Goal: Transaction & Acquisition: Purchase product/service

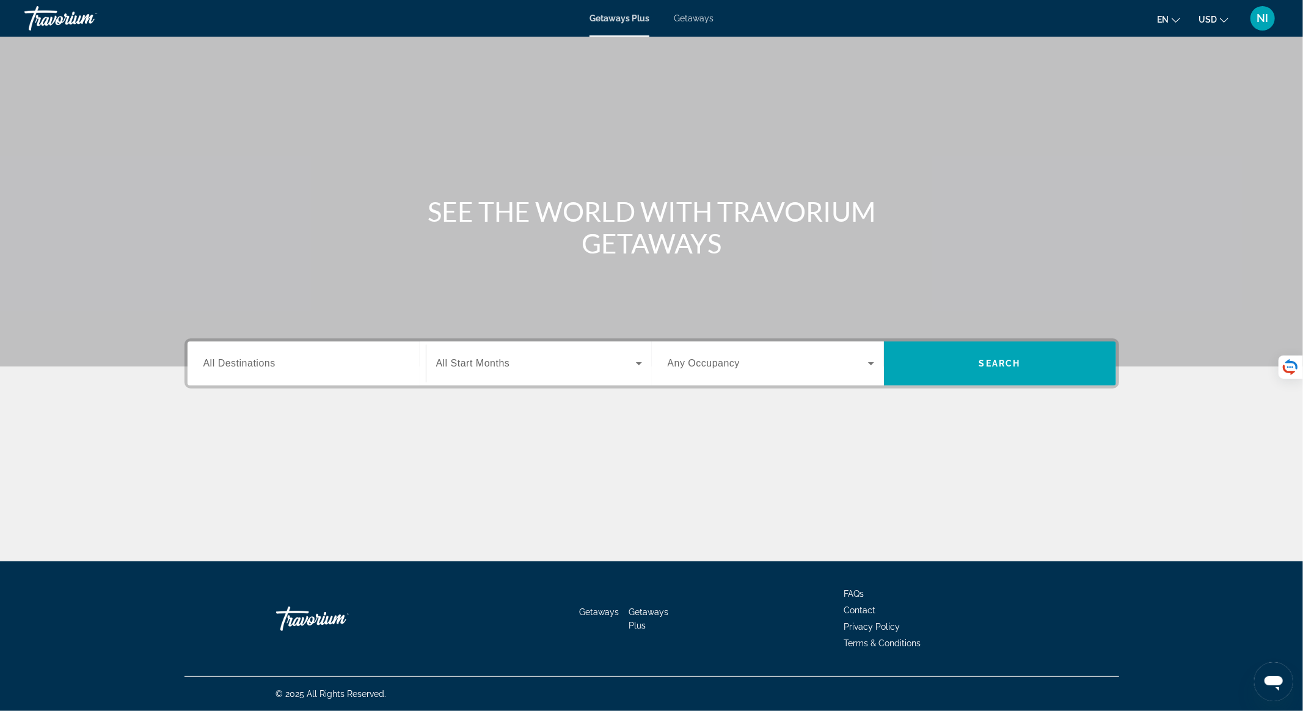
click at [697, 18] on span "Getaways" at bounding box center [694, 18] width 40 height 10
click at [308, 363] on input "Destination All Destinations" at bounding box center [306, 364] width 207 height 15
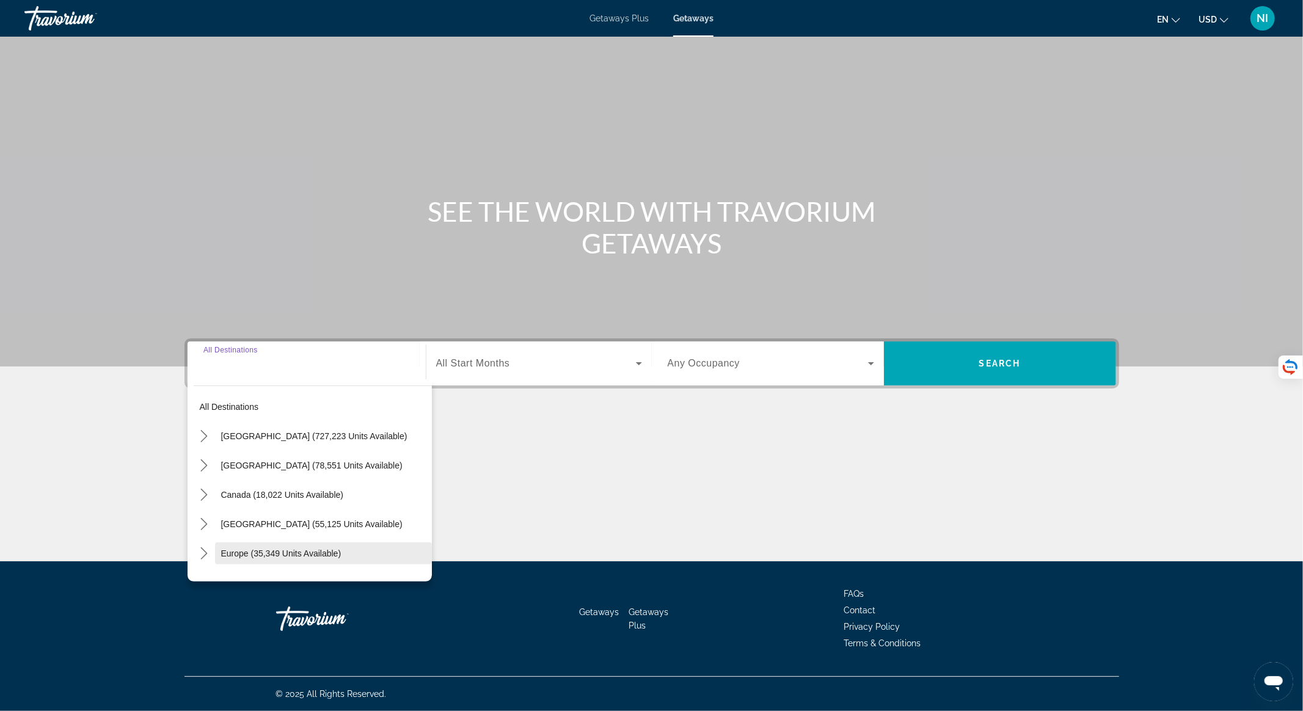
click at [299, 549] on span "Europe (35,349 units available)" at bounding box center [281, 554] width 120 height 10
type input "**********"
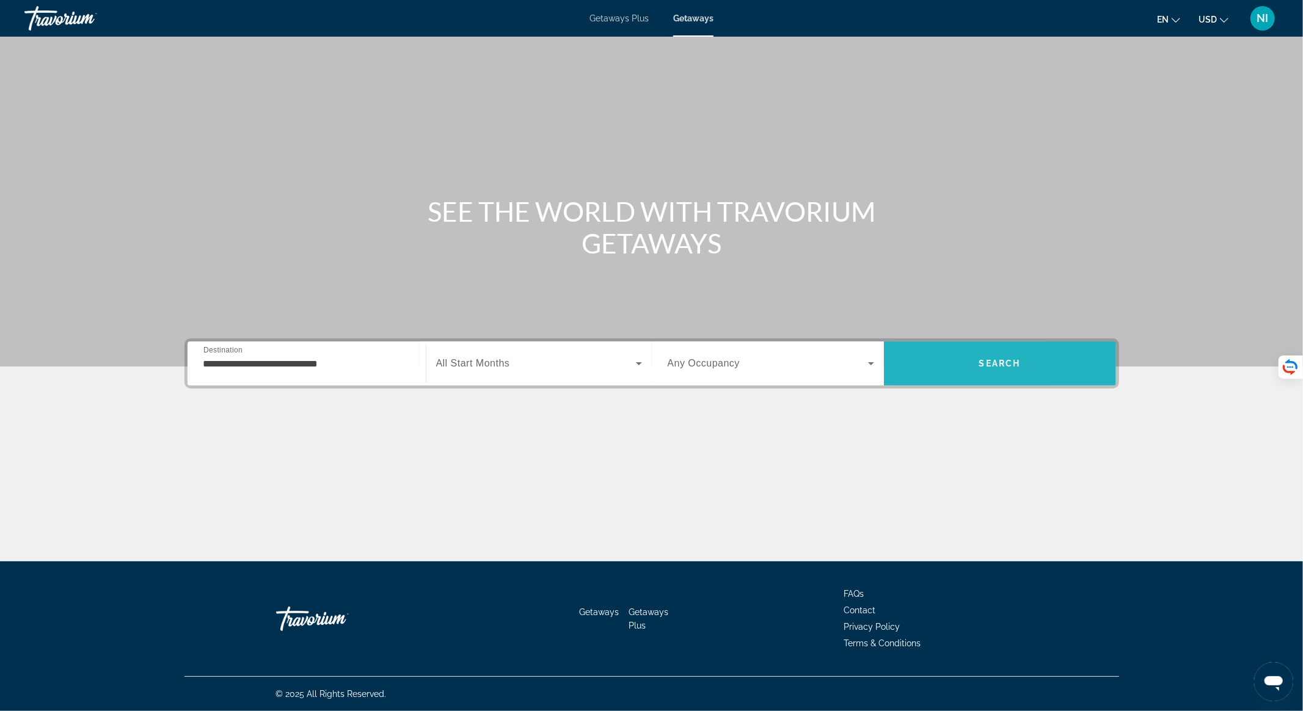
click at [929, 358] on span "Search" at bounding box center [1000, 363] width 232 height 29
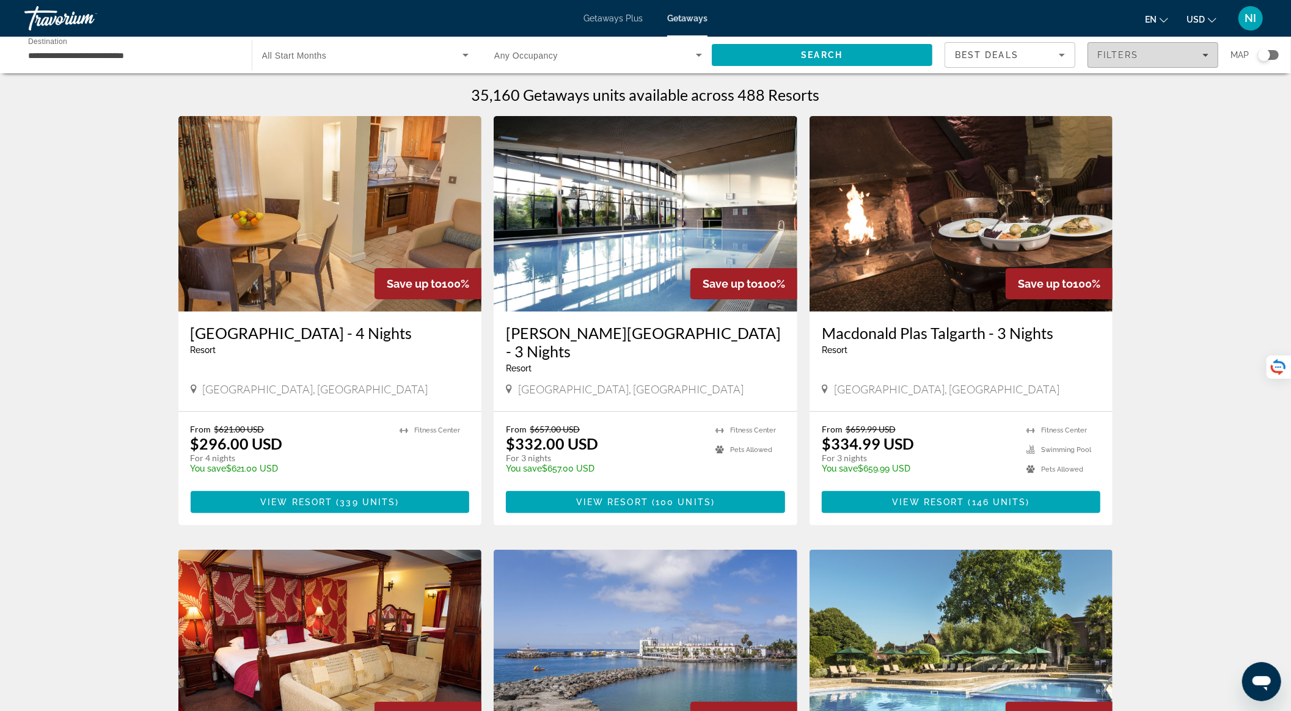
click at [1160, 45] on span "Filters" at bounding box center [1153, 54] width 130 height 29
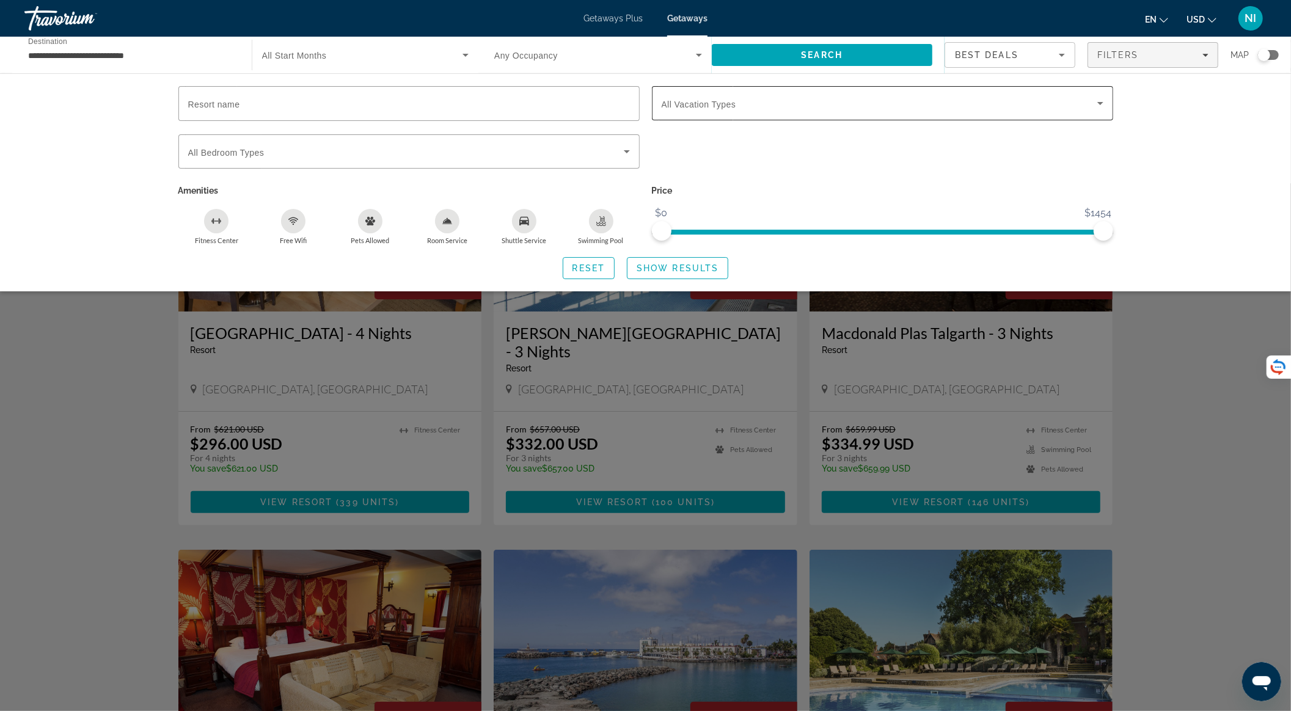
click at [720, 105] on span "All Vacation Types" at bounding box center [699, 105] width 75 height 10
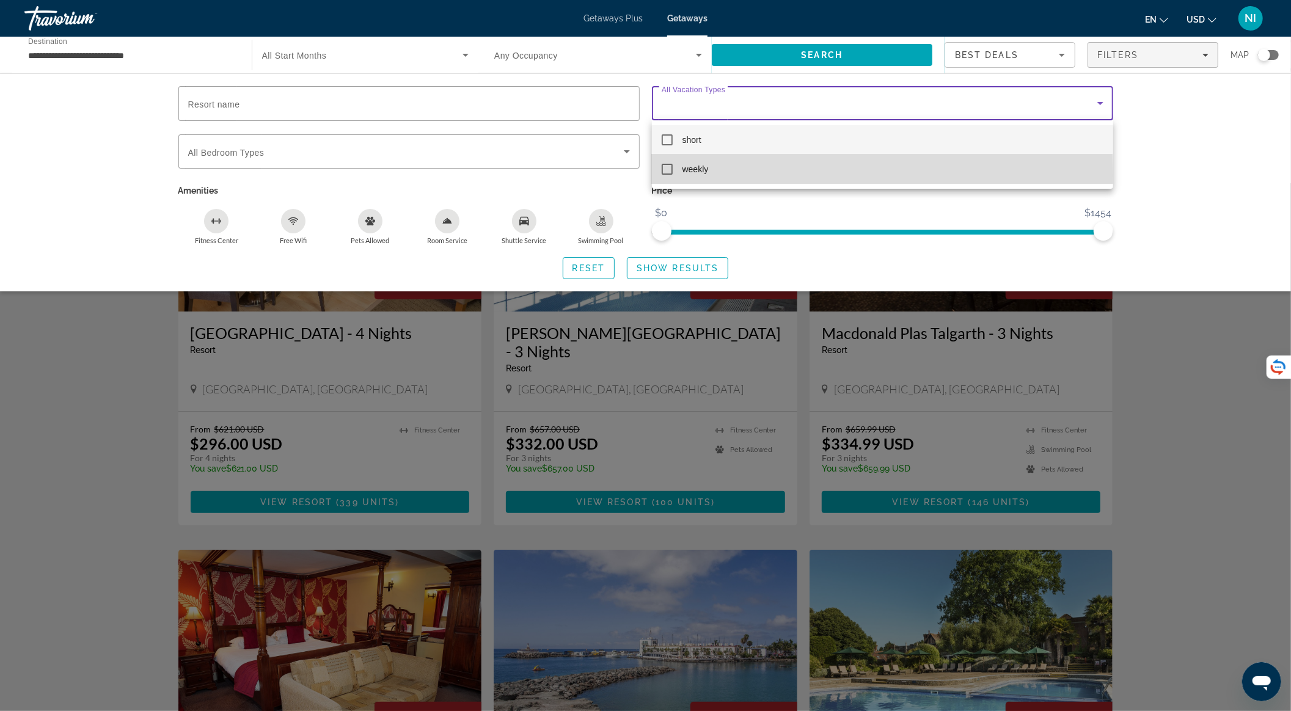
click at [669, 175] on mat-option "weekly" at bounding box center [882, 169] width 461 height 29
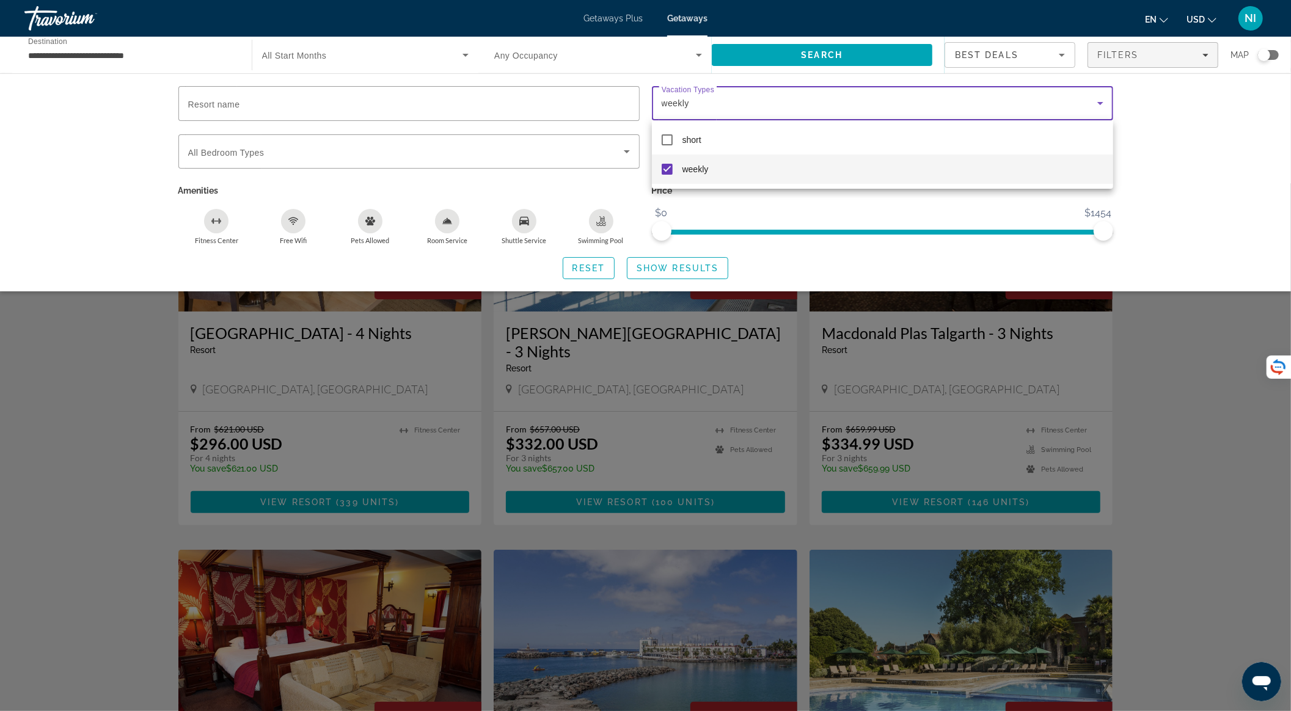
click at [841, 50] on div at bounding box center [645, 355] width 1291 height 711
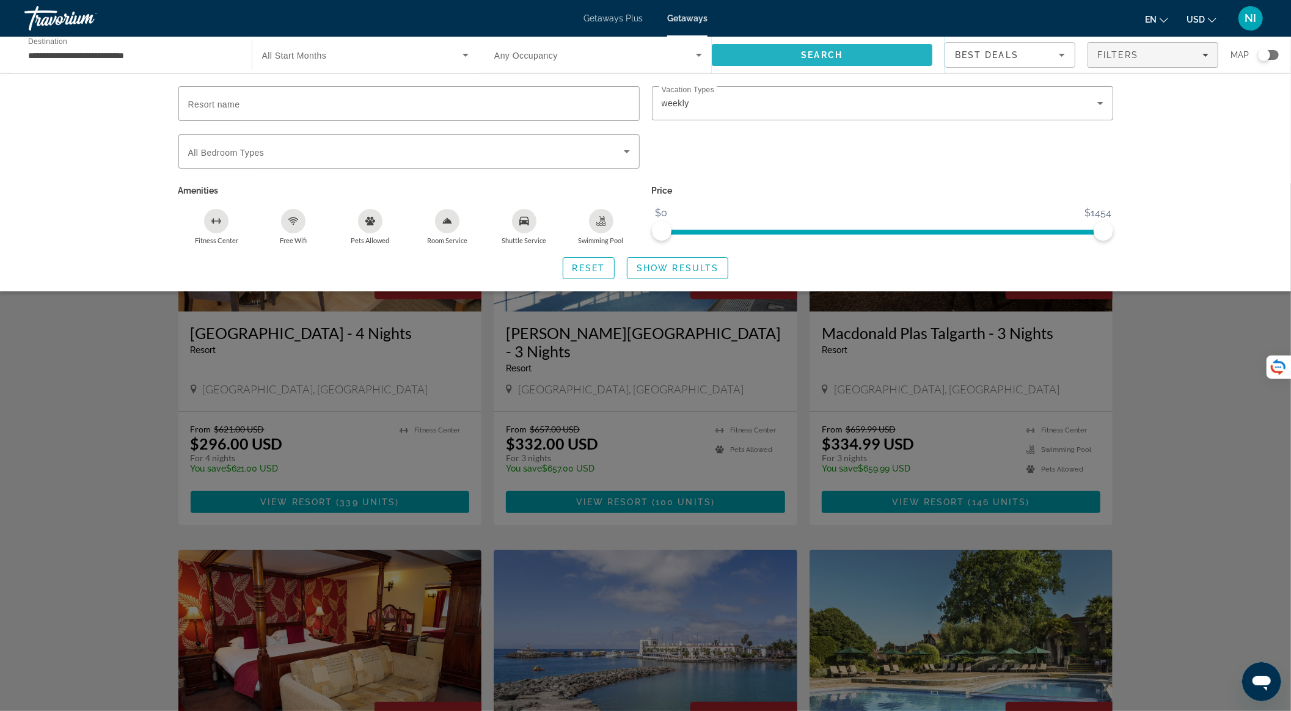
click at [764, 48] on span "Search" at bounding box center [822, 54] width 221 height 29
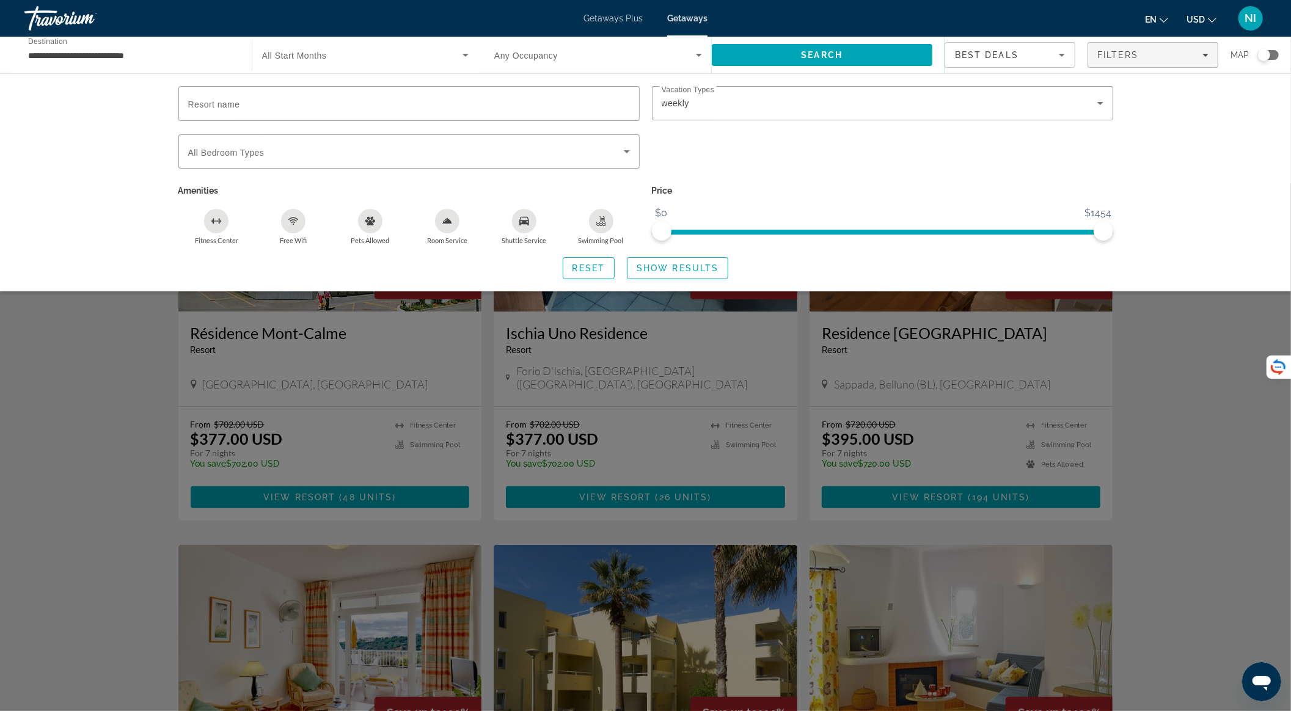
click at [1193, 386] on div "Search widget" at bounding box center [645, 447] width 1291 height 528
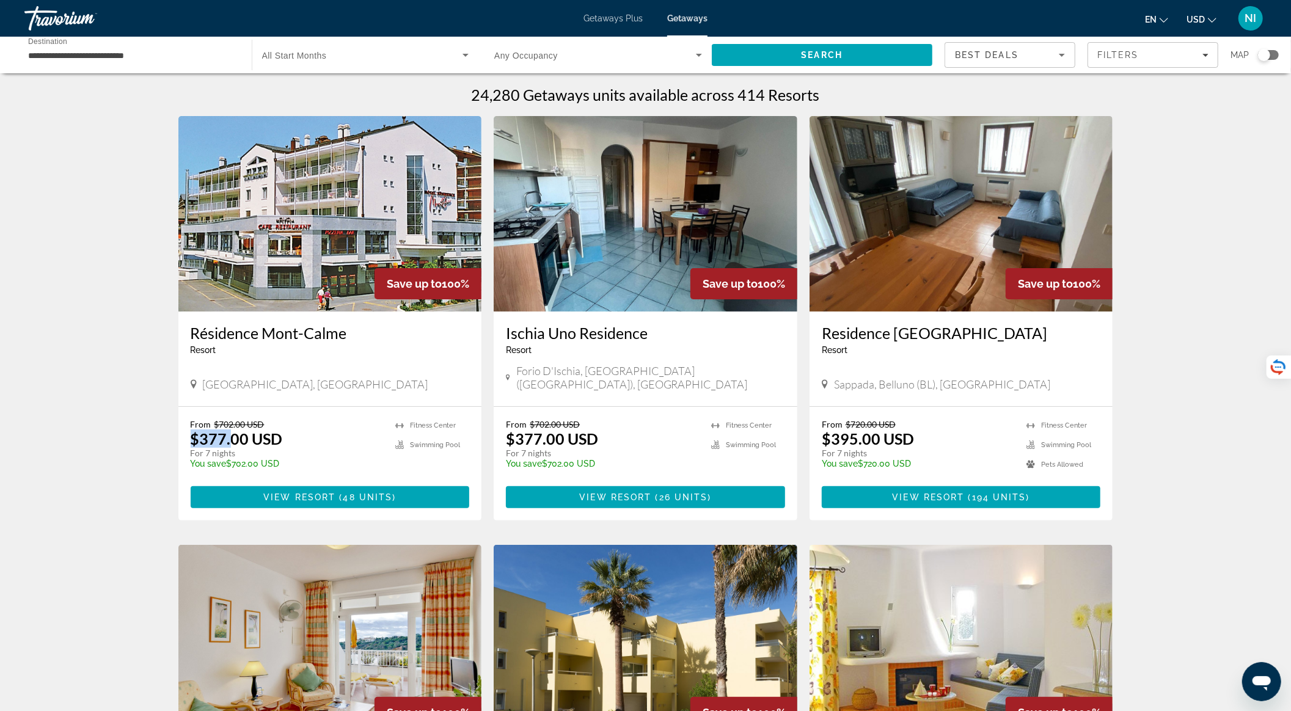
drag, startPoint x: 191, startPoint y: 425, endPoint x: 231, endPoint y: 425, distance: 39.7
click at [231, 430] on p "$377.00 USD" at bounding box center [237, 439] width 92 height 18
click at [417, 485] on span "Main content" at bounding box center [330, 497] width 279 height 29
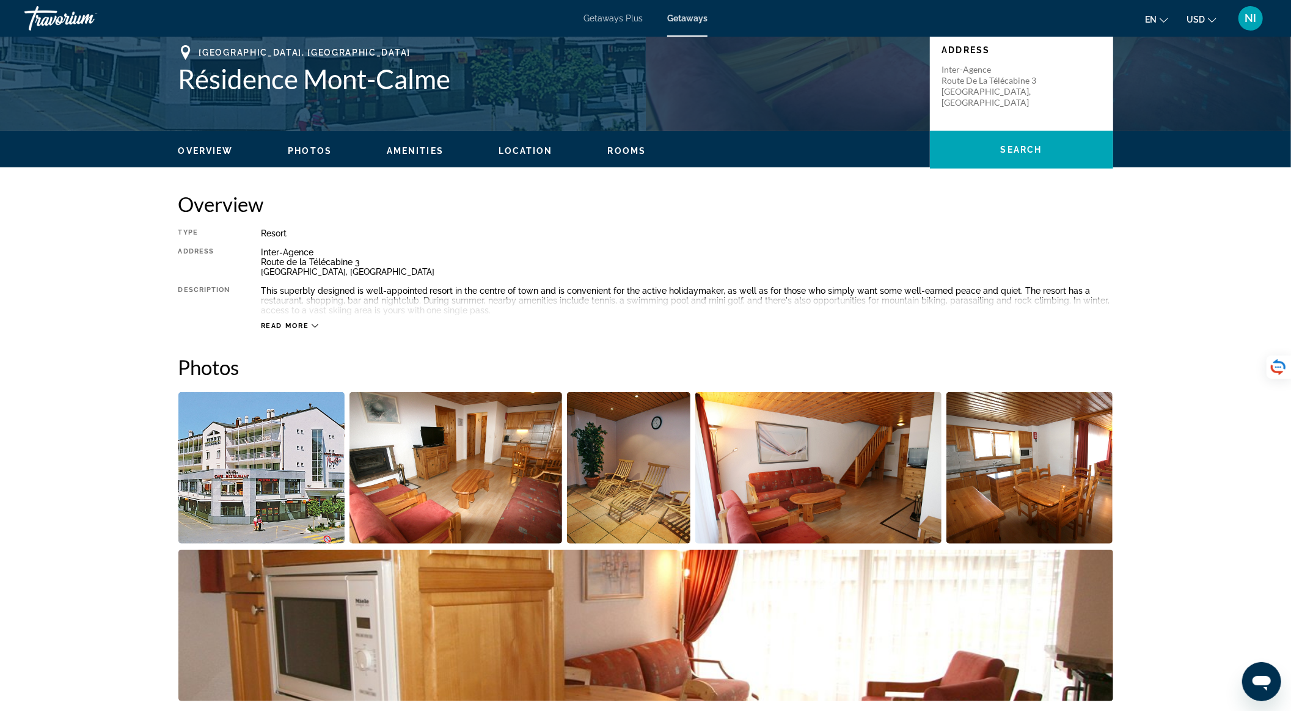
scroll to position [244, 0]
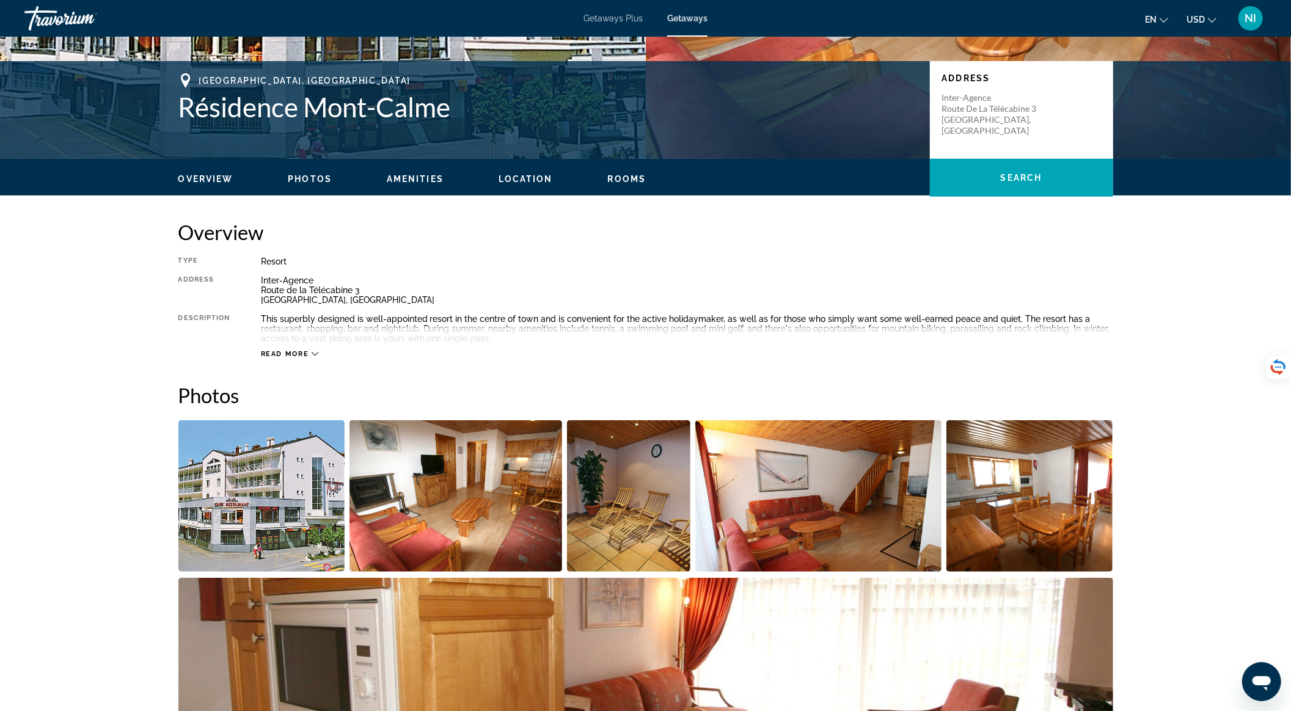
click at [312, 358] on button "Read more" at bounding box center [290, 354] width 58 height 9
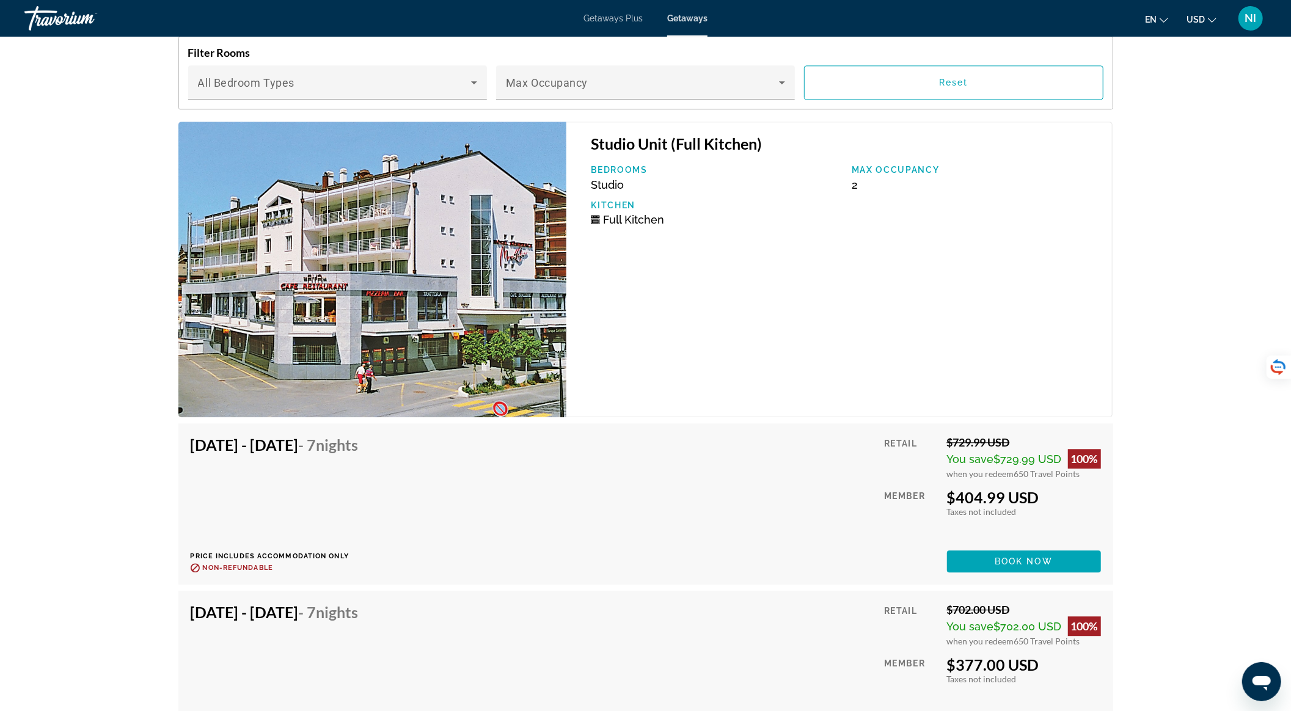
scroll to position [2281, 0]
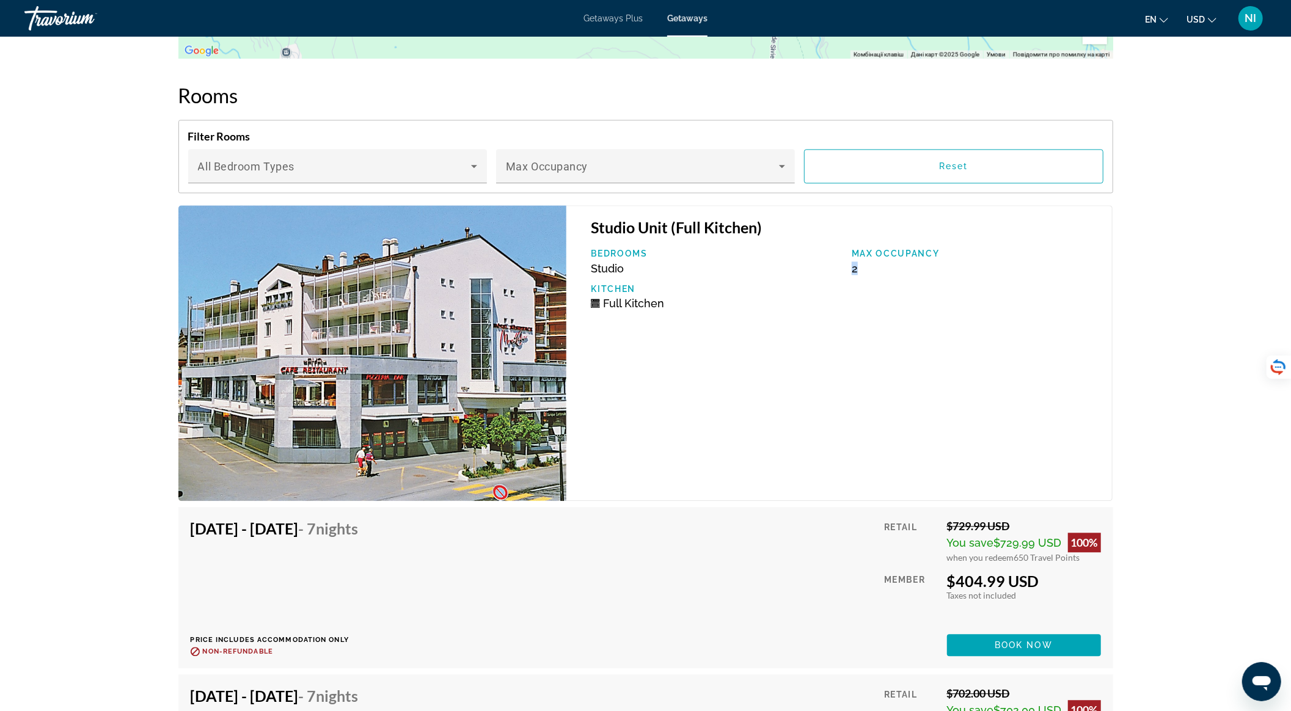
drag, startPoint x: 857, startPoint y: 268, endPoint x: 849, endPoint y: 269, distance: 7.4
click at [849, 269] on div "Max Occupancy 2" at bounding box center [976, 262] width 261 height 26
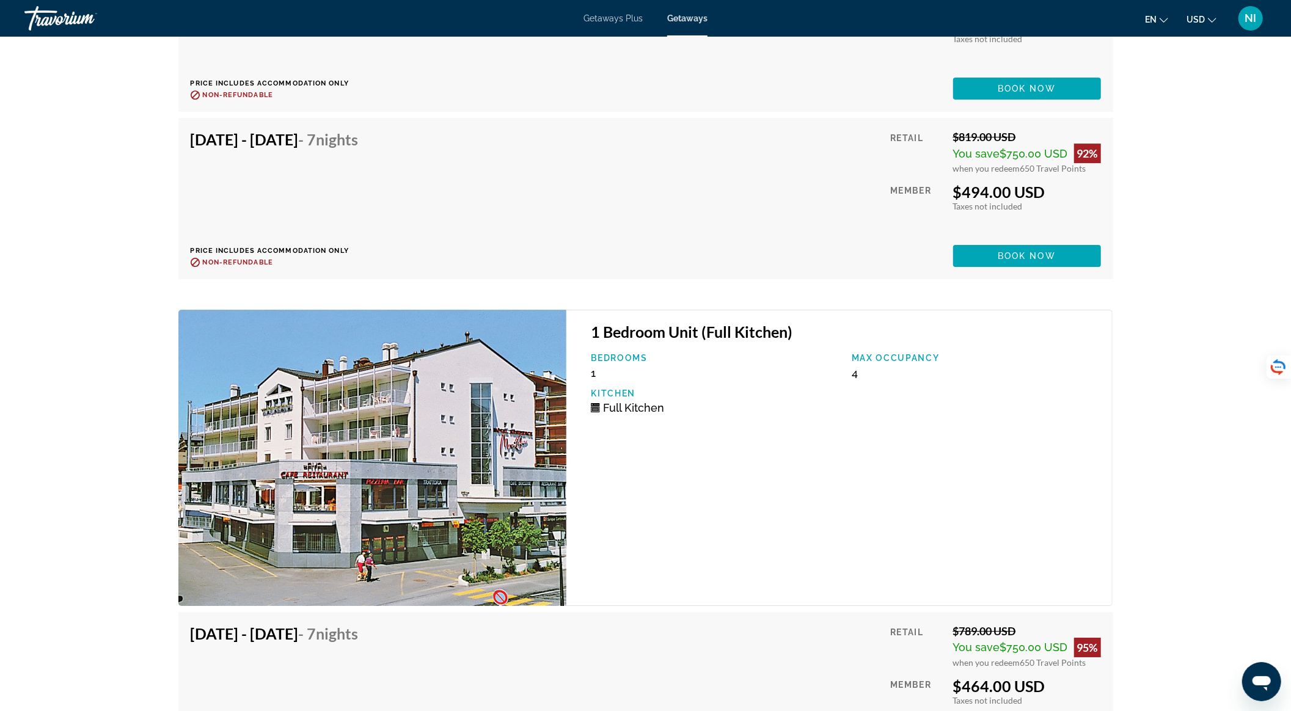
scroll to position [3585, 0]
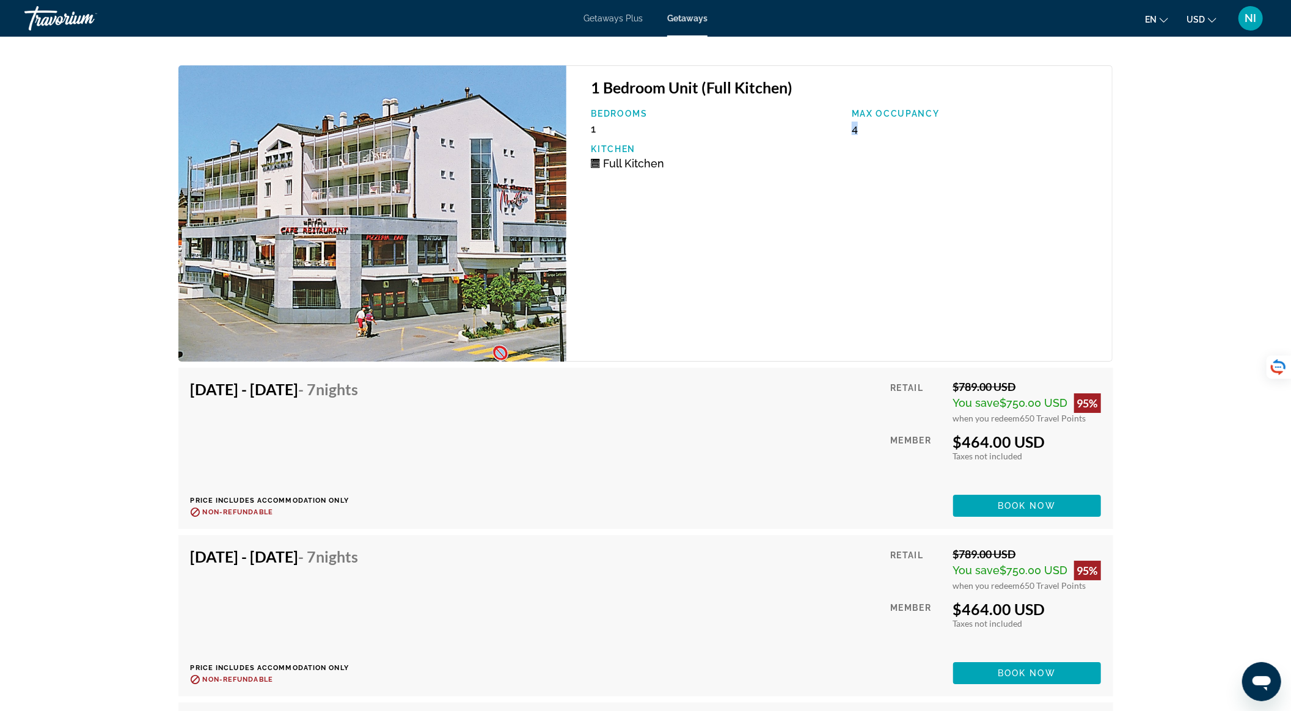
drag, startPoint x: 849, startPoint y: 130, endPoint x: 873, endPoint y: 132, distance: 24.0
click at [873, 132] on div "Max Occupancy 4" at bounding box center [976, 122] width 261 height 26
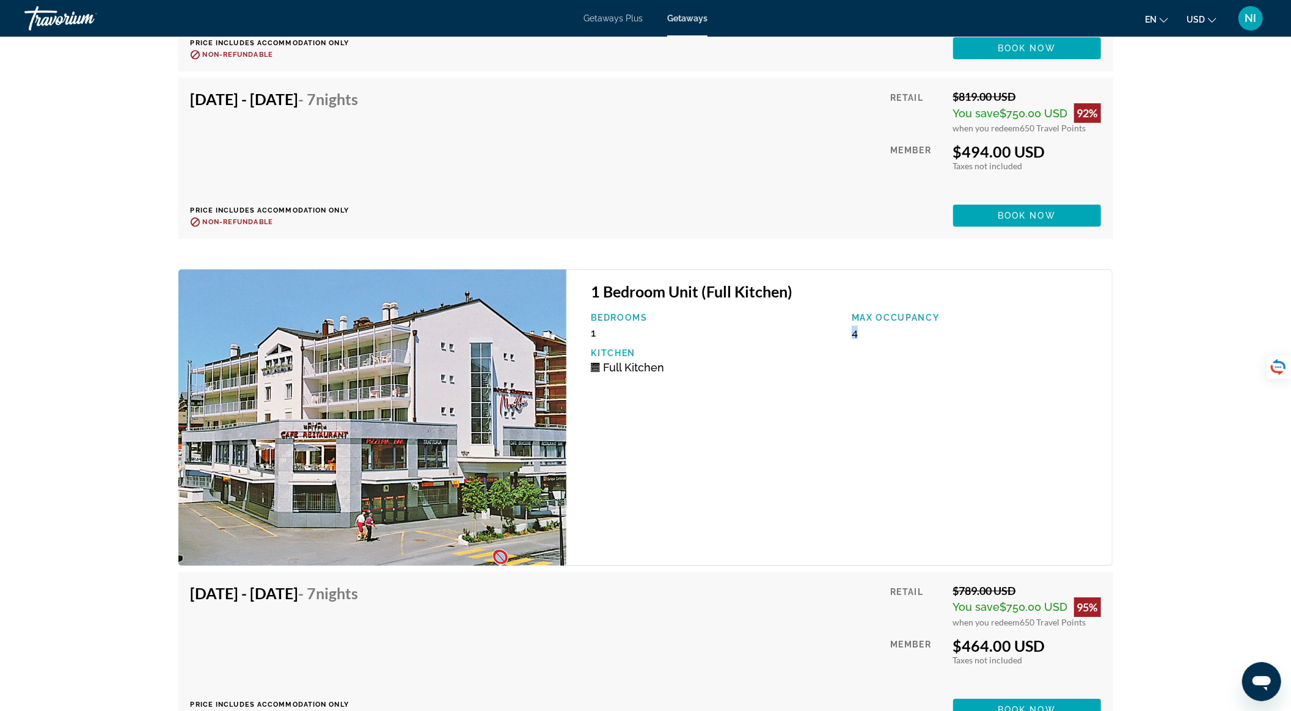
scroll to position [3422, 0]
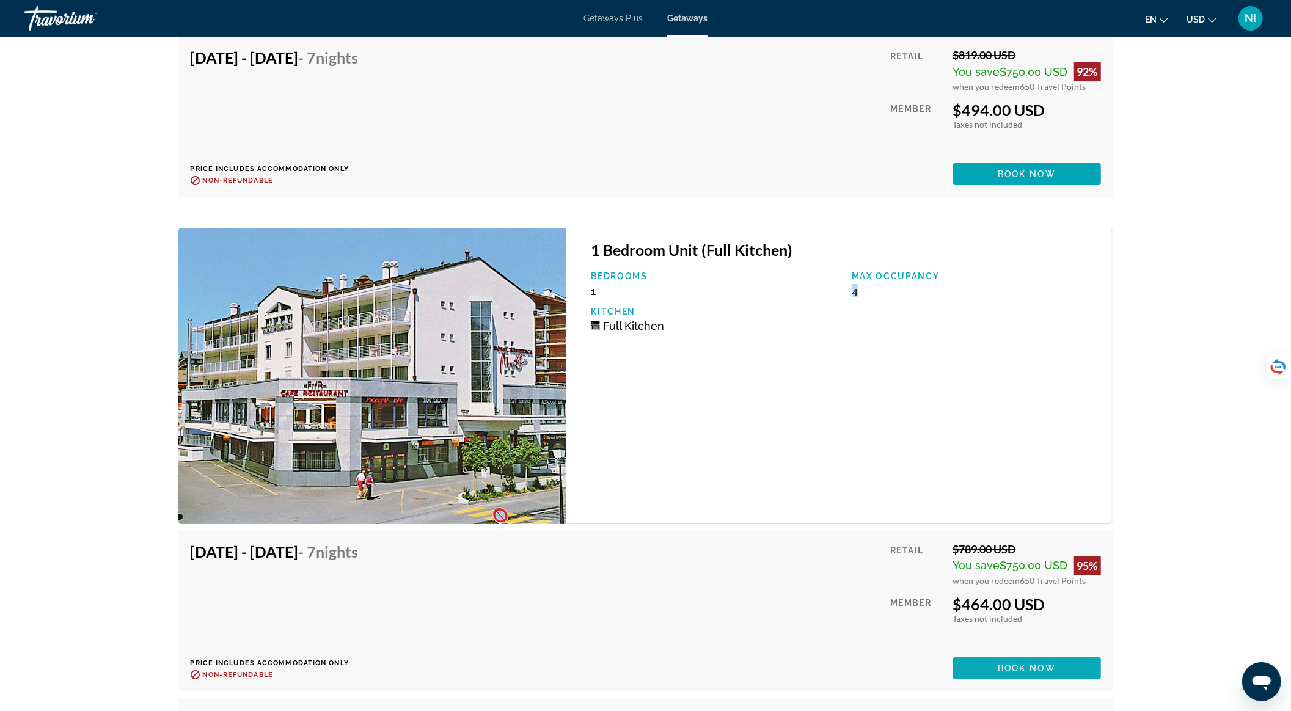
click at [1060, 678] on span "Main content" at bounding box center [1027, 668] width 148 height 29
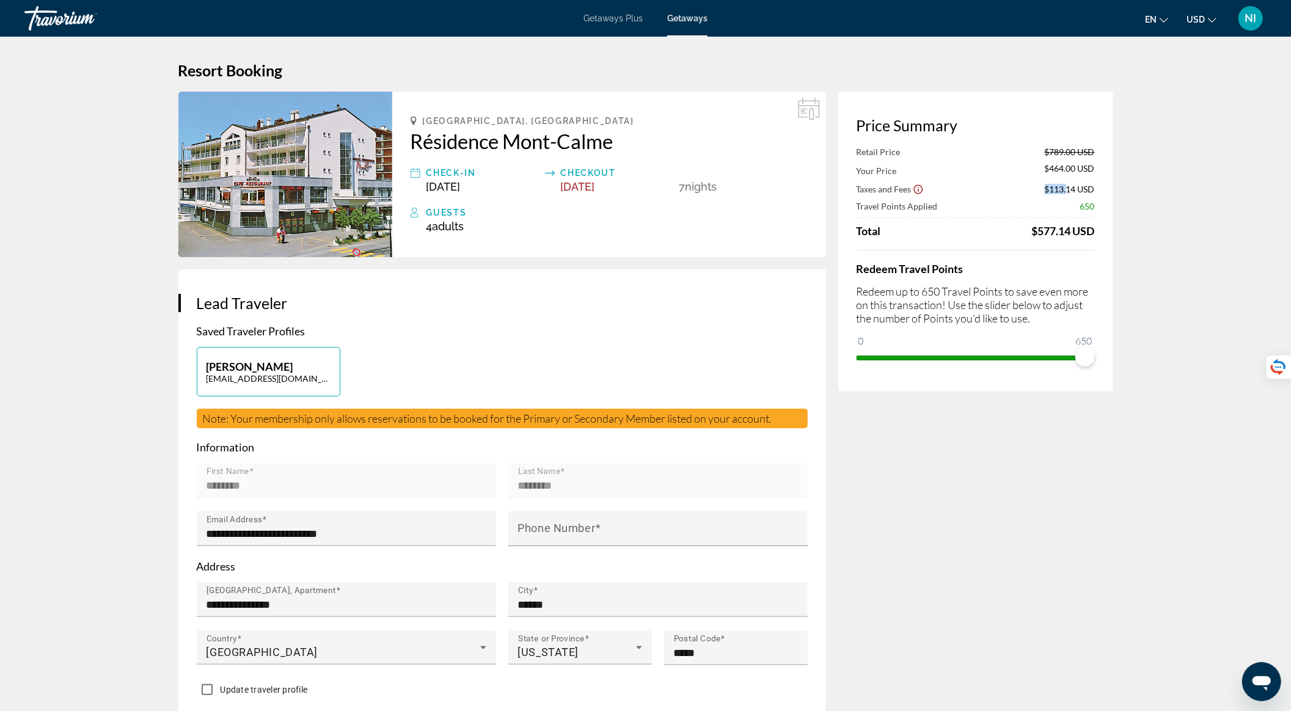
drag, startPoint x: 1044, startPoint y: 187, endPoint x: 1066, endPoint y: 191, distance: 21.8
click at [1066, 191] on span "$113.14 USD" at bounding box center [1070, 189] width 50 height 10
drag, startPoint x: 1082, startPoint y: 359, endPoint x: 1108, endPoint y: 363, distance: 26.6
click at [1108, 363] on div "Price Summary Retail Price $789.00 USD Your Price $464.00 USD Taxes and Fees $1…" at bounding box center [975, 242] width 275 height 300
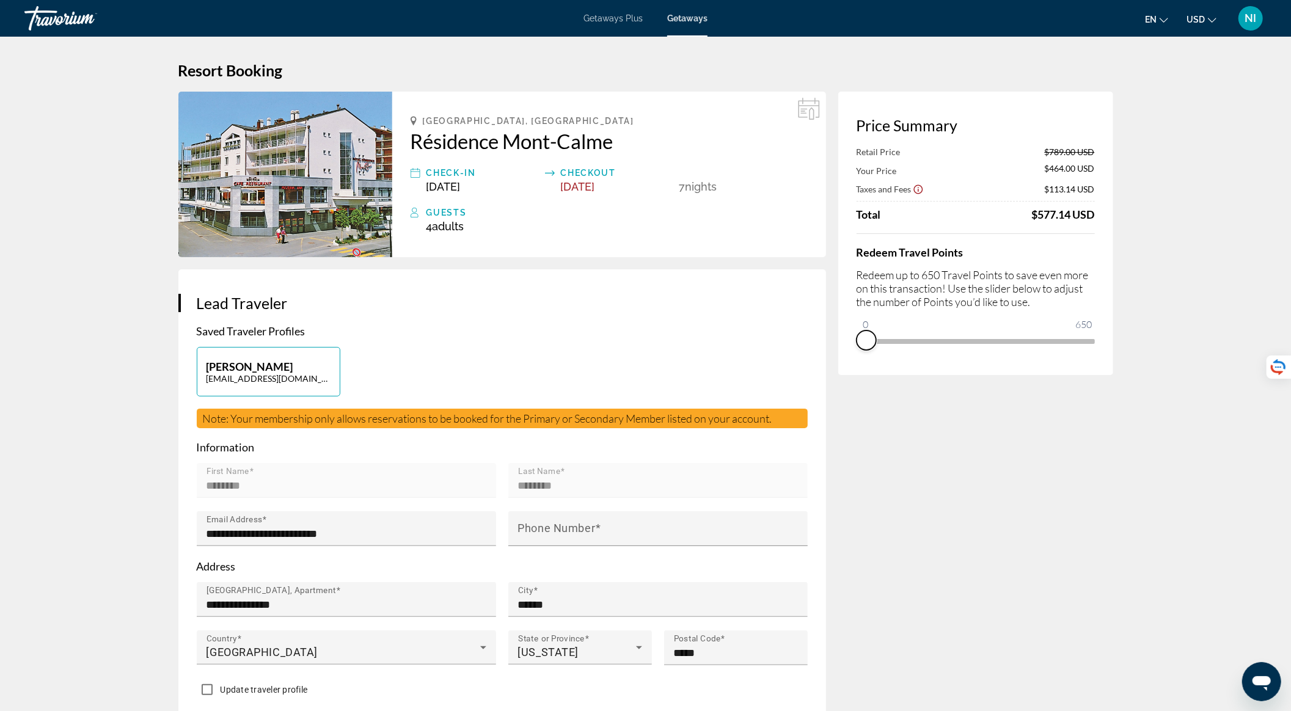
drag, startPoint x: 1082, startPoint y: 357, endPoint x: 816, endPoint y: 380, distance: 266.8
drag, startPoint x: 866, startPoint y: 323, endPoint x: 978, endPoint y: 329, distance: 112.0
click at [978, 339] on ngx-slider "0 650 331" at bounding box center [976, 340] width 238 height 2
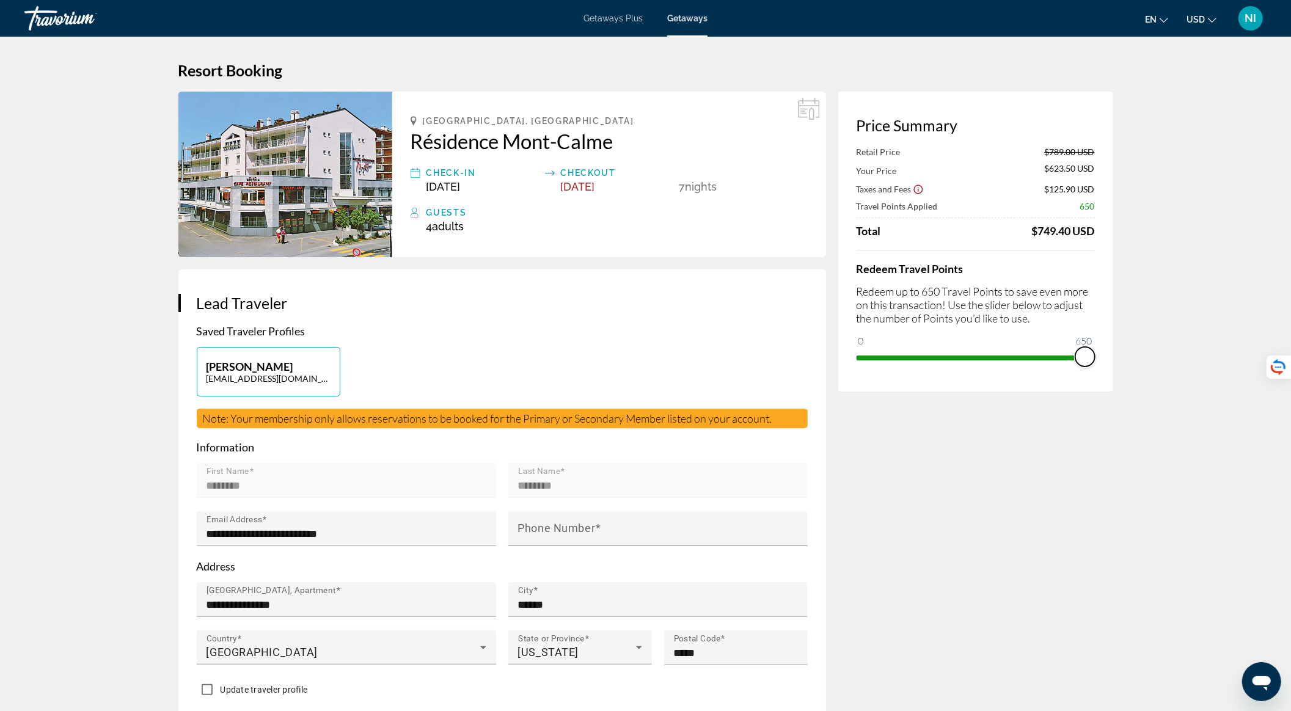
drag, startPoint x: 975, startPoint y: 354, endPoint x: 1124, endPoint y: 358, distance: 149.1
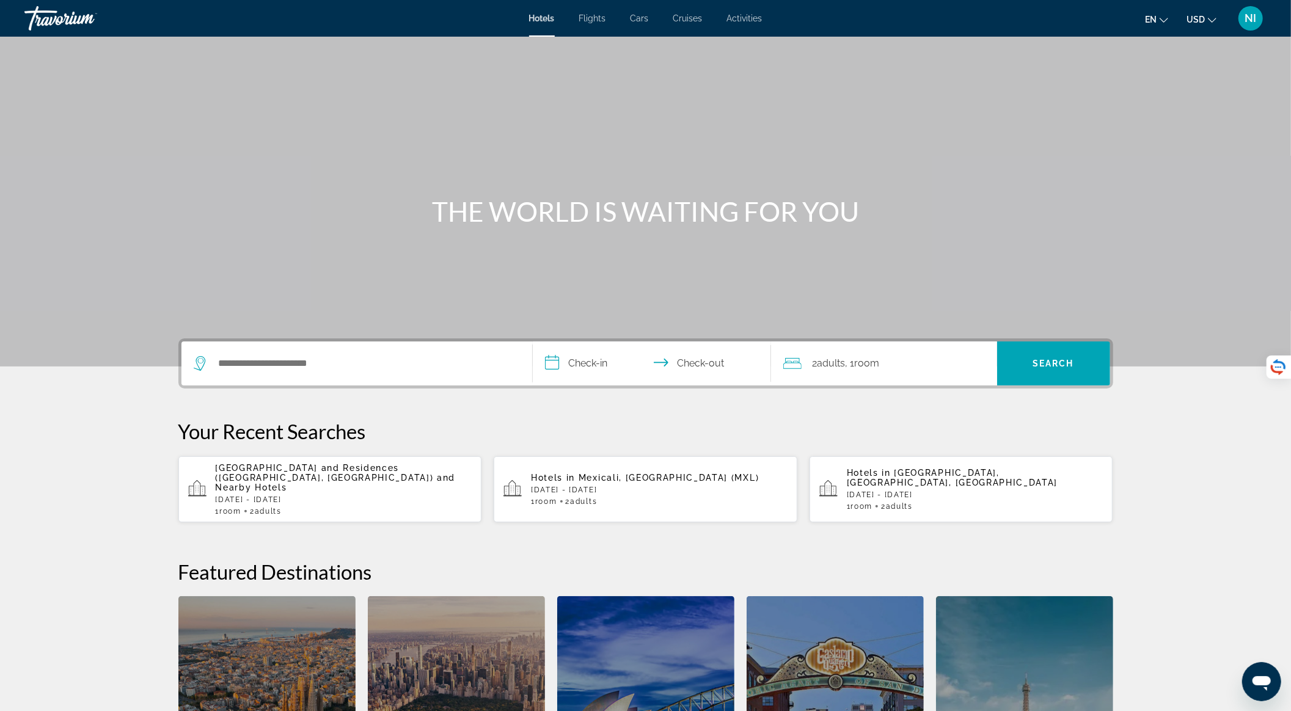
click at [1253, 21] on span "NI" at bounding box center [1251, 18] width 12 height 12
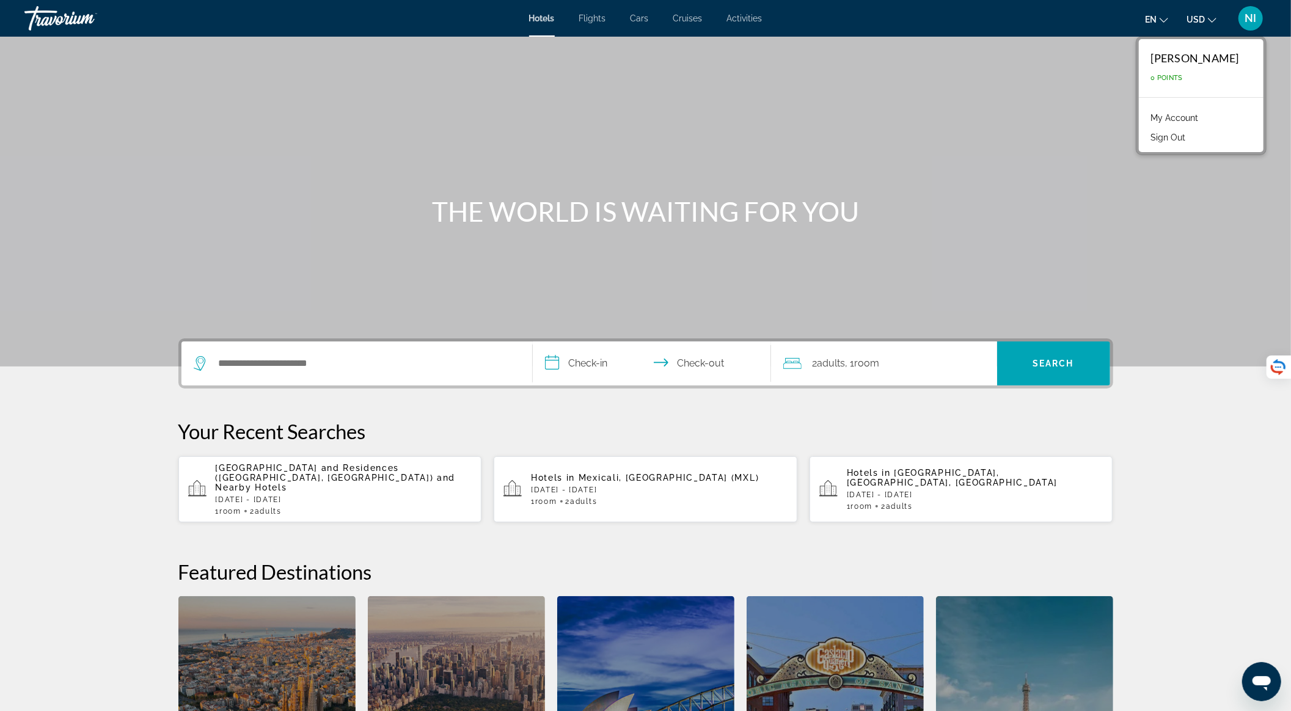
click at [1205, 116] on link "My Account" at bounding box center [1175, 118] width 60 height 16
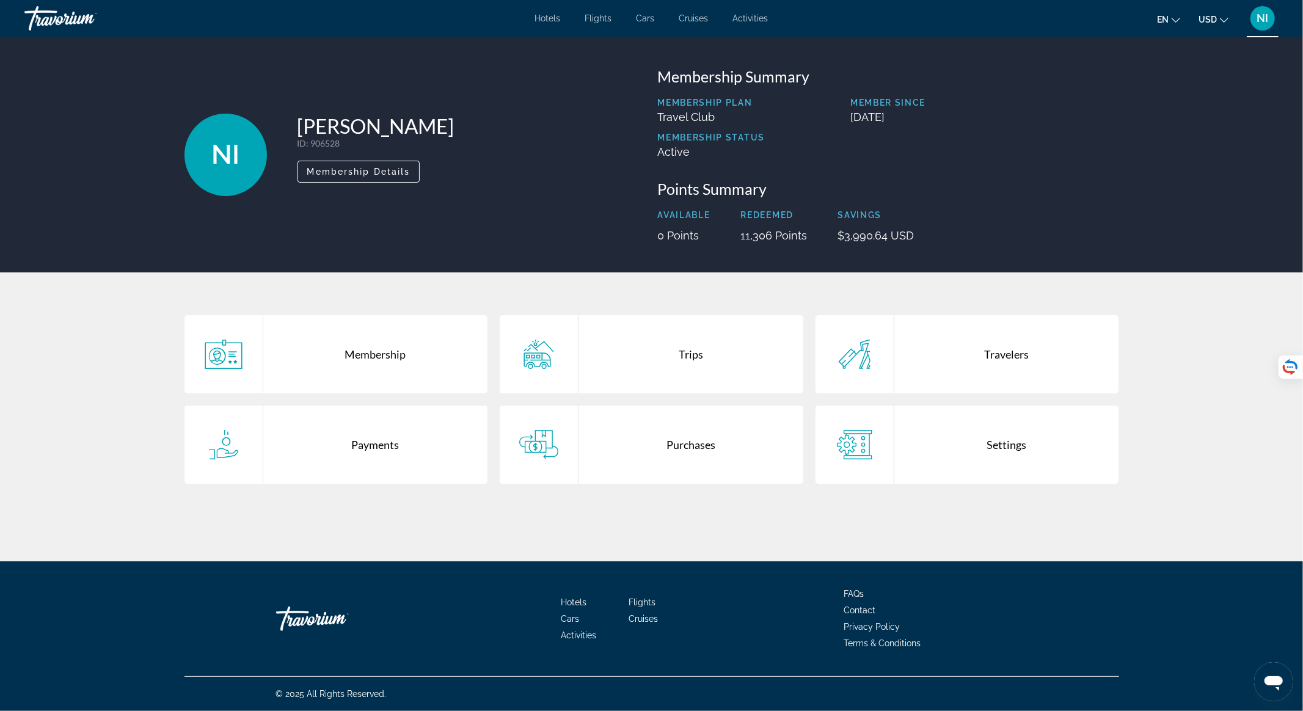
click at [663, 455] on div "Purchases" at bounding box center [691, 445] width 225 height 78
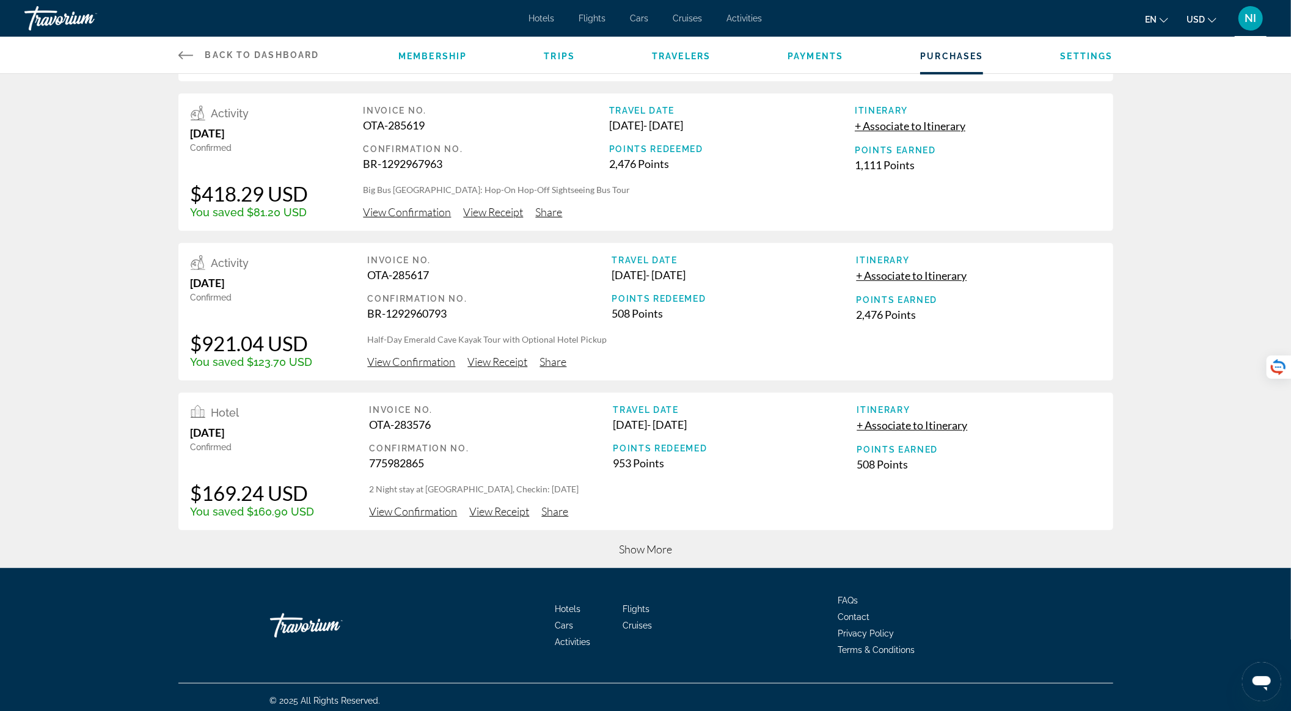
scroll to position [298, 0]
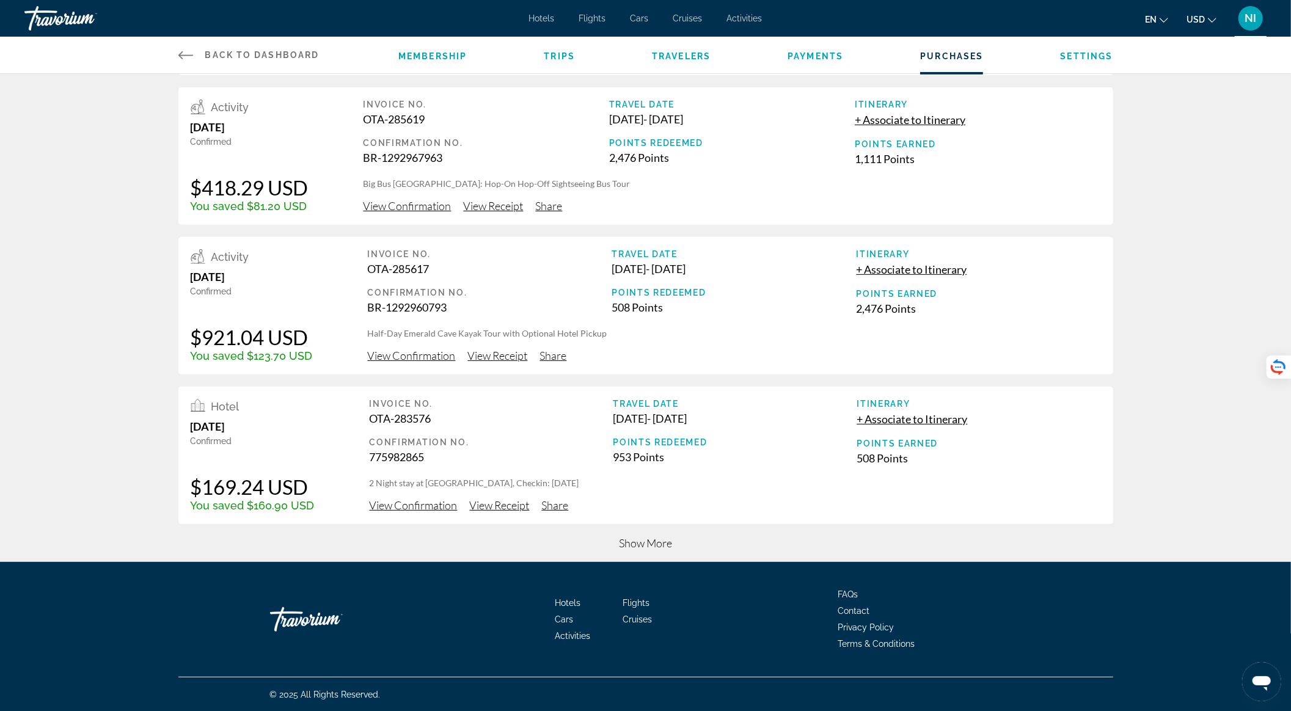
click at [651, 534] on div "Hotel October 7, 2025 Confirmed $548.32 USD You saved $2,899.43 USD Invoice No.…" at bounding box center [646, 175] width 984 height 774
click at [649, 541] on span "Show More" at bounding box center [645, 543] width 53 height 13
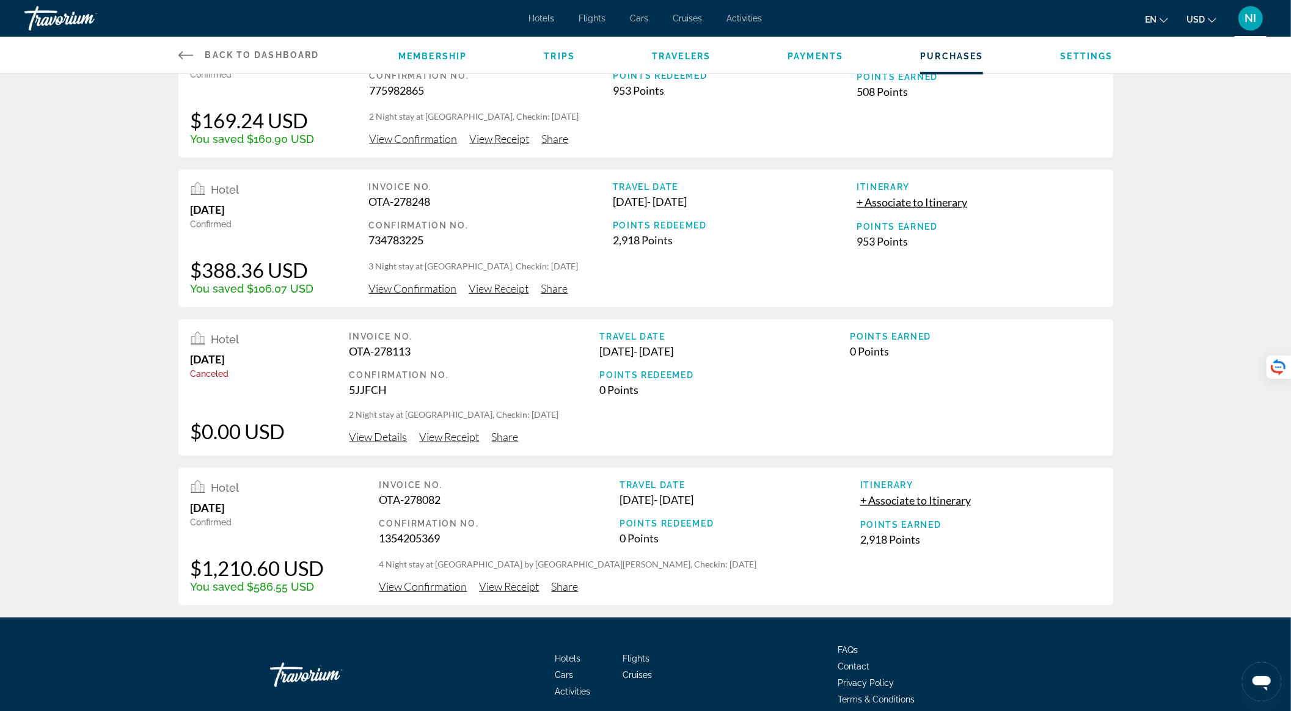
scroll to position [720, 0]
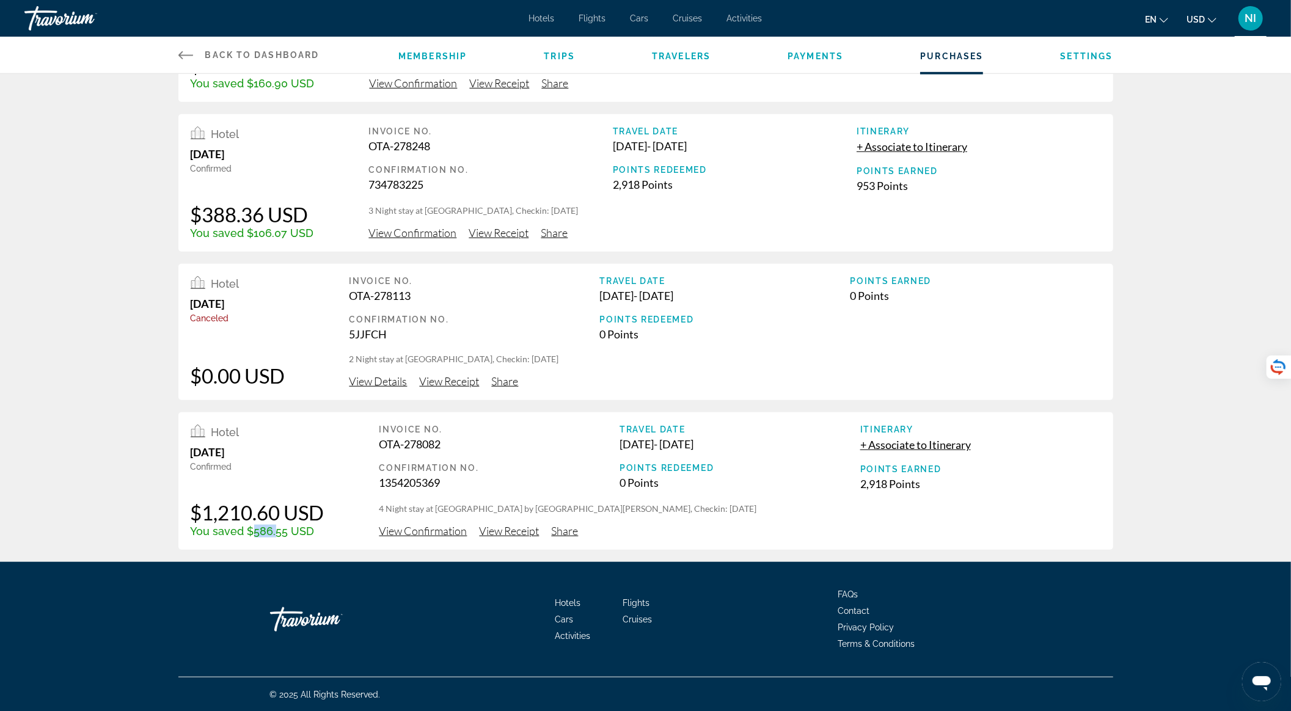
drag, startPoint x: 249, startPoint y: 534, endPoint x: 274, endPoint y: 533, distance: 25.1
click at [274, 533] on div "You saved $586.55 USD" at bounding box center [258, 531] width 134 height 13
drag, startPoint x: 248, startPoint y: 232, endPoint x: 289, endPoint y: 233, distance: 41.0
click at [289, 233] on div "You saved $106.07 USD" at bounding box center [252, 233] width 123 height 13
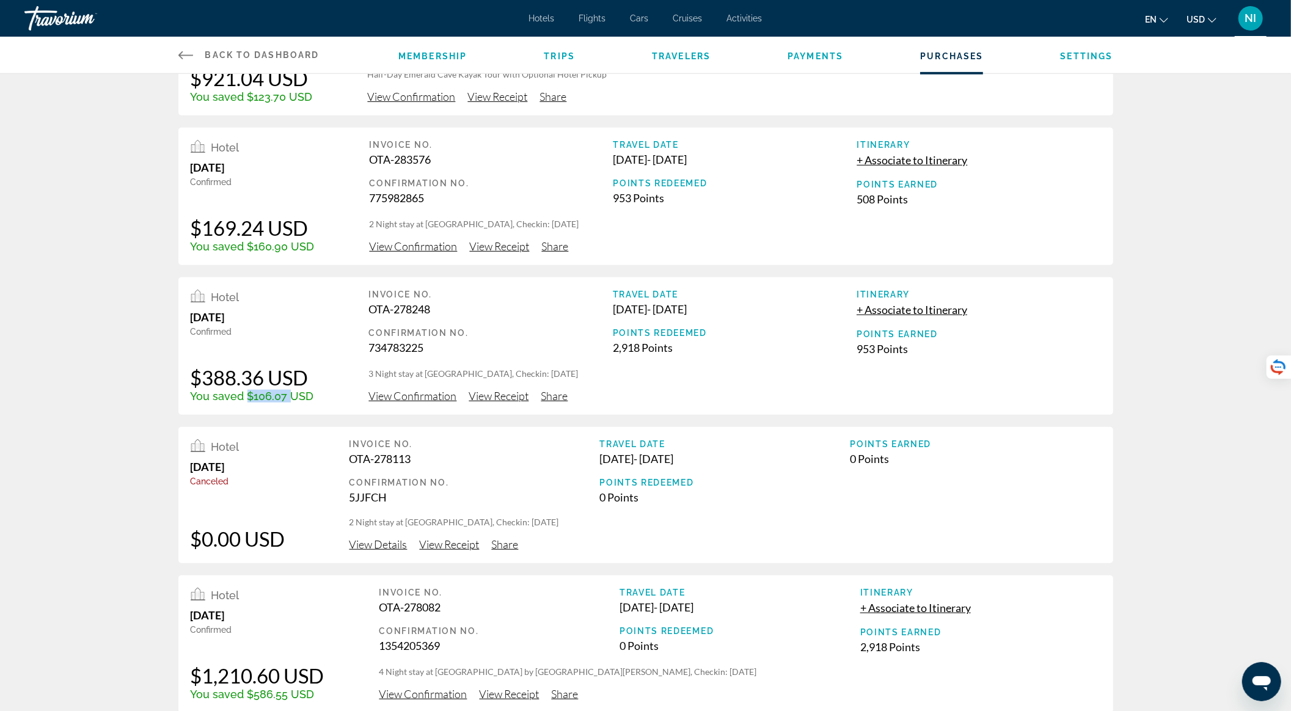
scroll to position [476, 0]
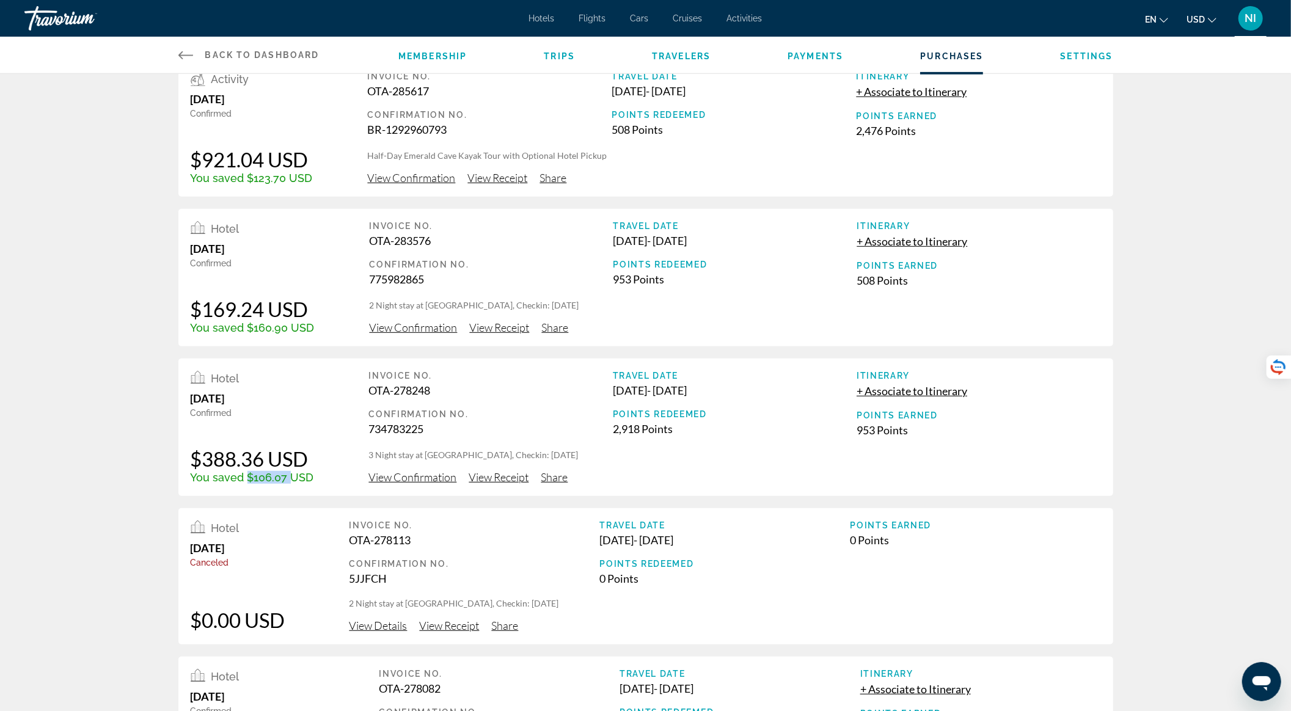
drag, startPoint x: 359, startPoint y: 304, endPoint x: 768, endPoint y: 309, distance: 408.2
click at [768, 309] on div "Hotel July 2, 2025 Confirmed $169.24 USD You saved $160.90 USD Invoice No. OTA-…" at bounding box center [645, 277] width 935 height 137
drag, startPoint x: 191, startPoint y: 326, endPoint x: 331, endPoint y: 331, distance: 140.6
click at [331, 331] on div "Hotel July 2, 2025 Confirmed $169.24 USD You saved $160.90 USD Invoice No. OTA-…" at bounding box center [645, 277] width 935 height 137
click at [258, 336] on div "Hotel July 2, 2025 Confirmed $169.24 USD You saved $160.90 USD Invoice No. OTA-…" at bounding box center [645, 277] width 935 height 137
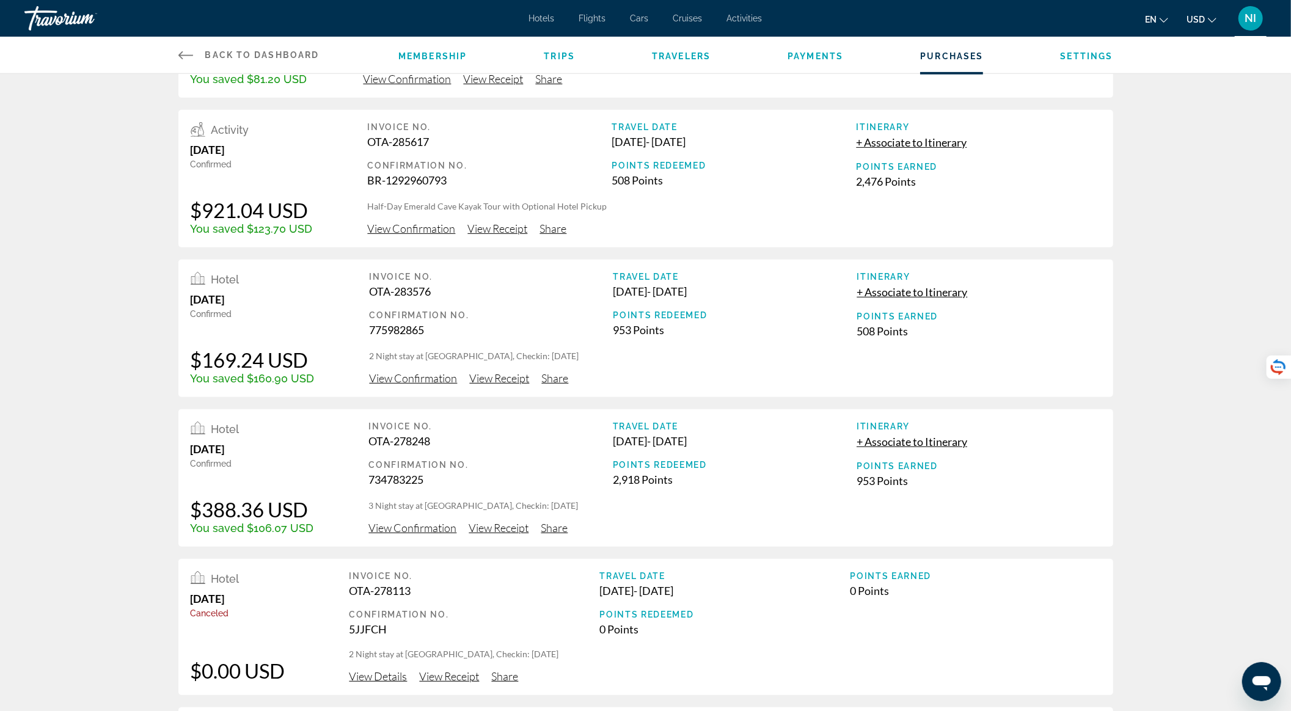
scroll to position [313, 0]
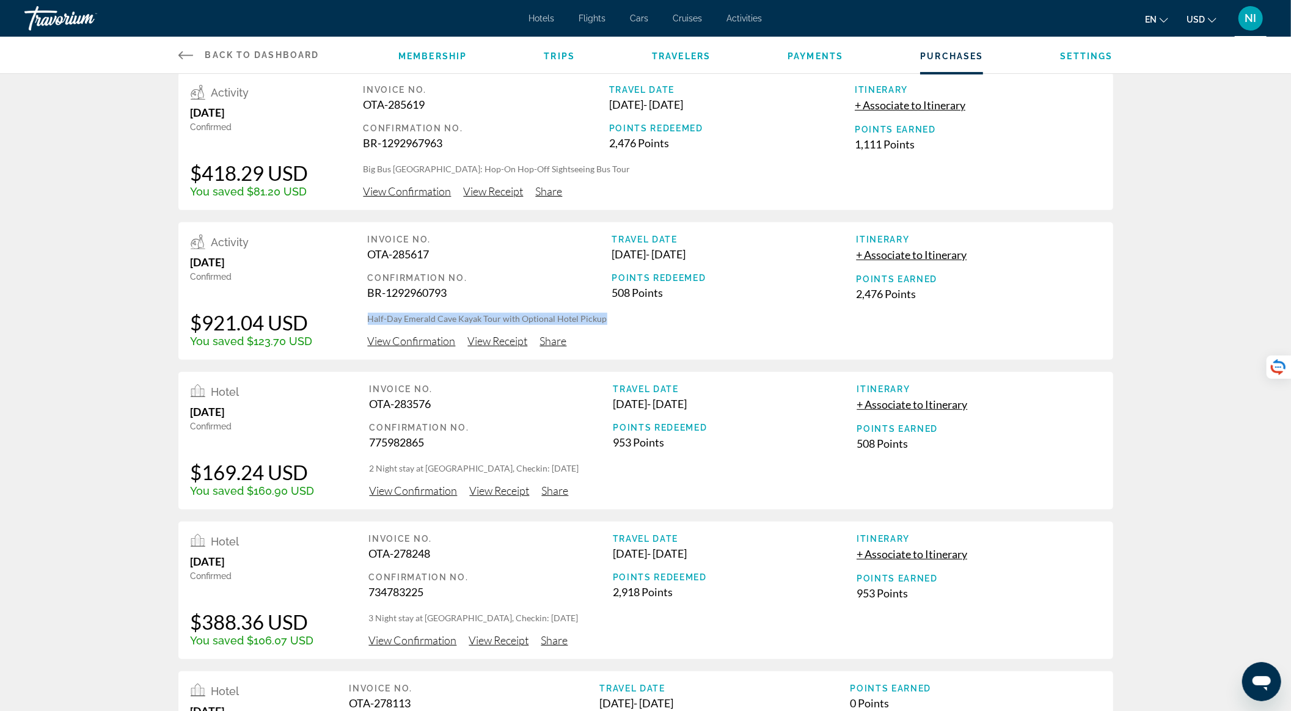
drag, startPoint x: 364, startPoint y: 315, endPoint x: 644, endPoint y: 319, distance: 279.9
click at [644, 319] on div "Activity July 26, 2025 Confirmed $921.04 USD You saved $123.70 USD Invoice No. …" at bounding box center [645, 290] width 935 height 137
drag, startPoint x: 249, startPoint y: 345, endPoint x: 287, endPoint y: 345, distance: 38.5
click at [287, 345] on div "You saved $123.70 USD" at bounding box center [252, 341] width 122 height 13
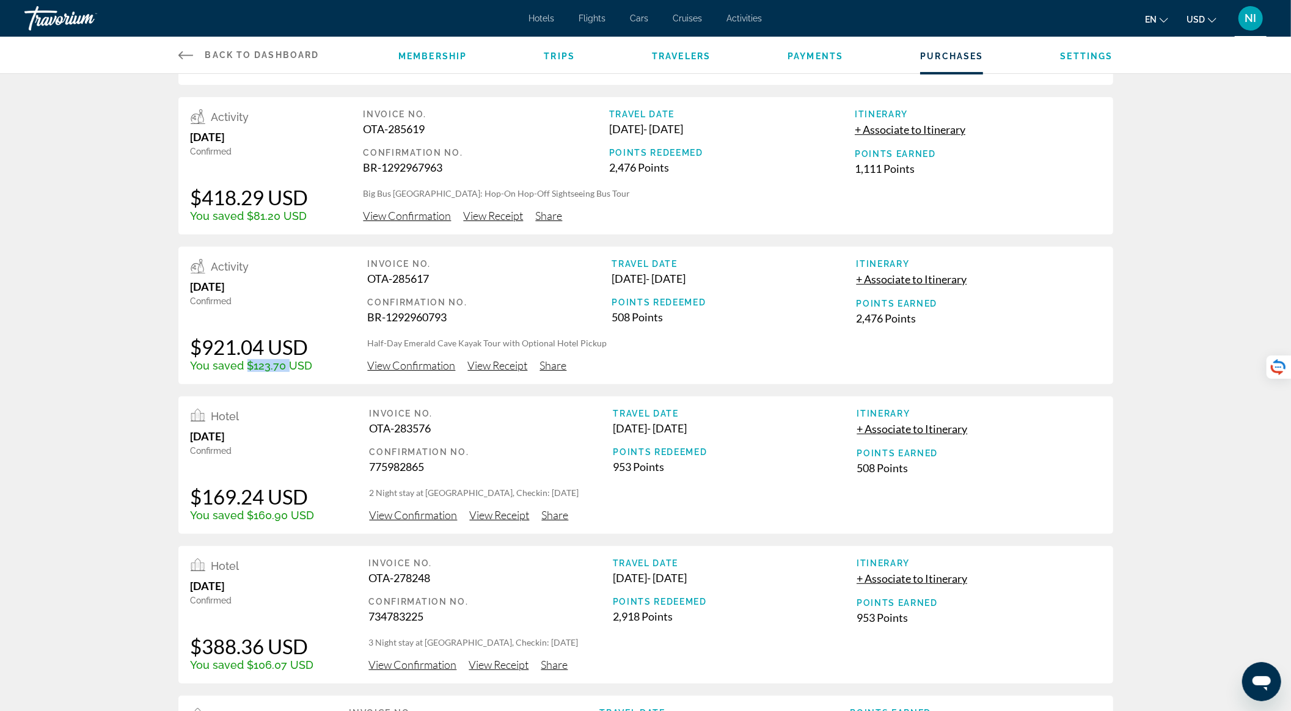
scroll to position [68, 0]
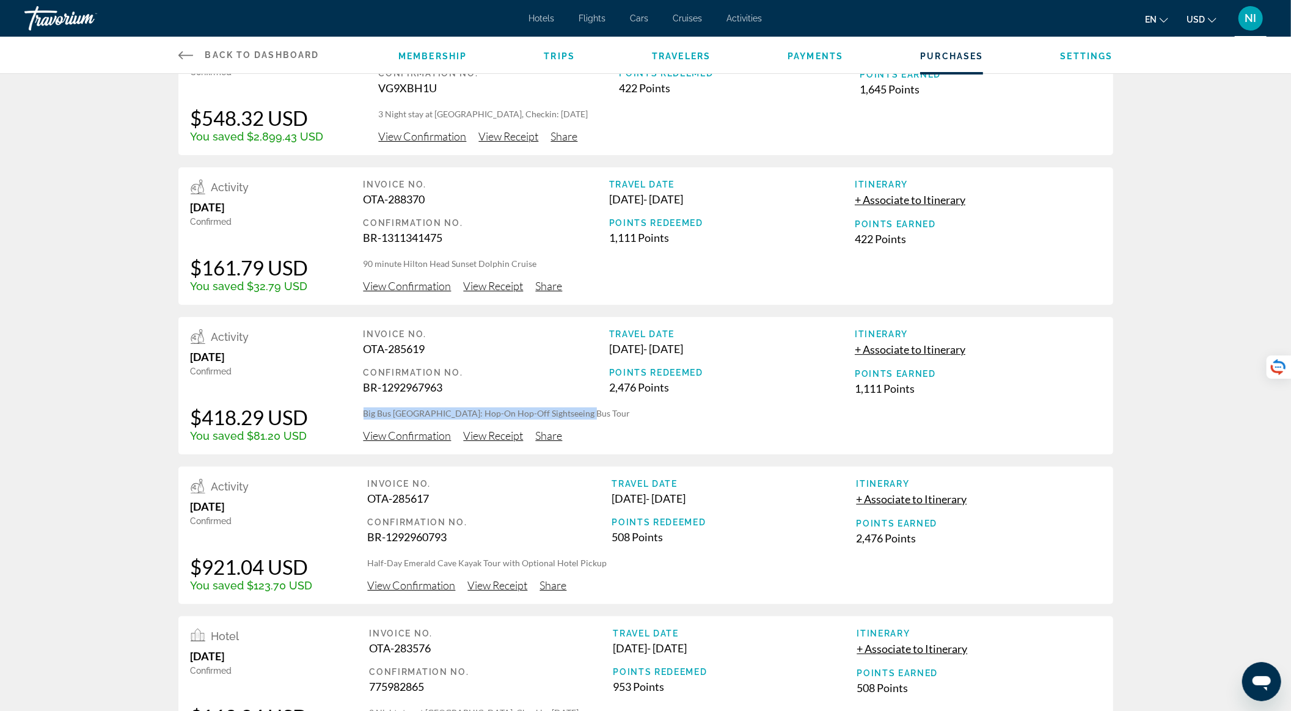
drag, startPoint x: 359, startPoint y: 416, endPoint x: 607, endPoint y: 412, distance: 247.5
click at [607, 412] on div "Activity July 26, 2025 Confirmed $418.29 USD You saved $81.20 USD Invoice No. O…" at bounding box center [645, 385] width 935 height 137
drag, startPoint x: 248, startPoint y: 431, endPoint x: 266, endPoint y: 433, distance: 17.8
click at [266, 433] on div "You saved $81.20 USD" at bounding box center [250, 436] width 118 height 13
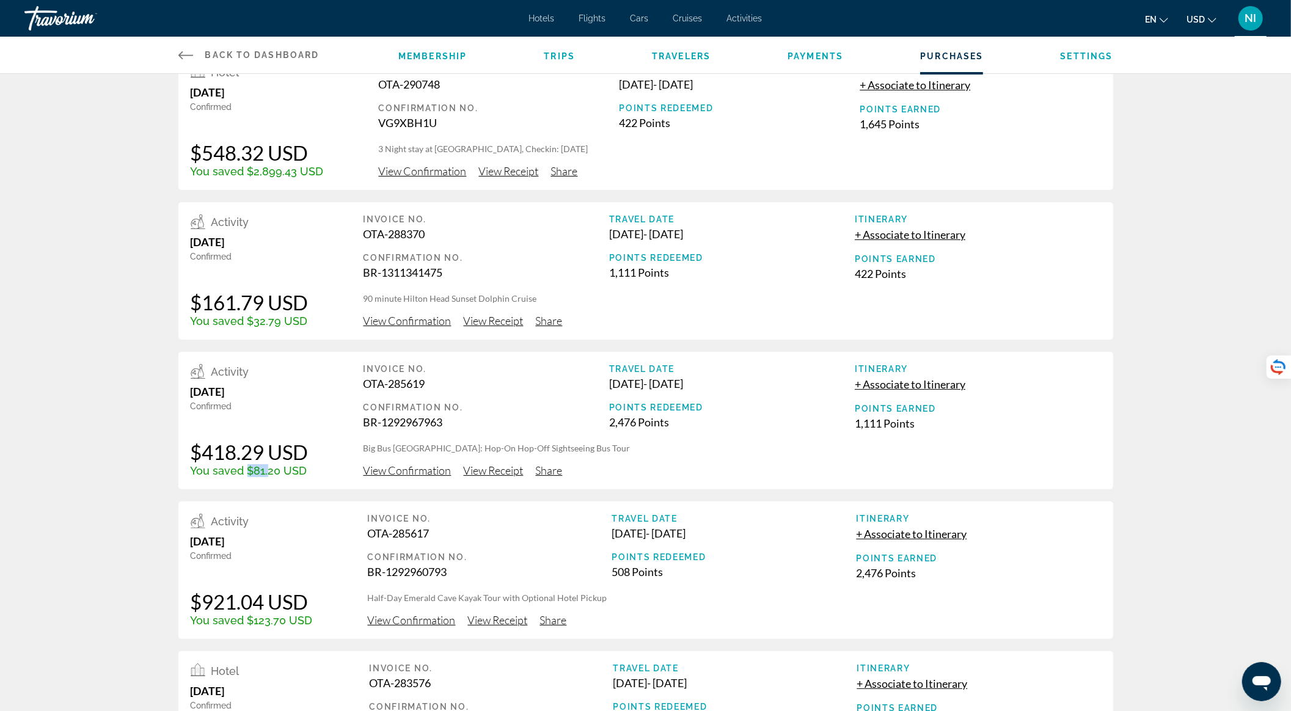
scroll to position [0, 0]
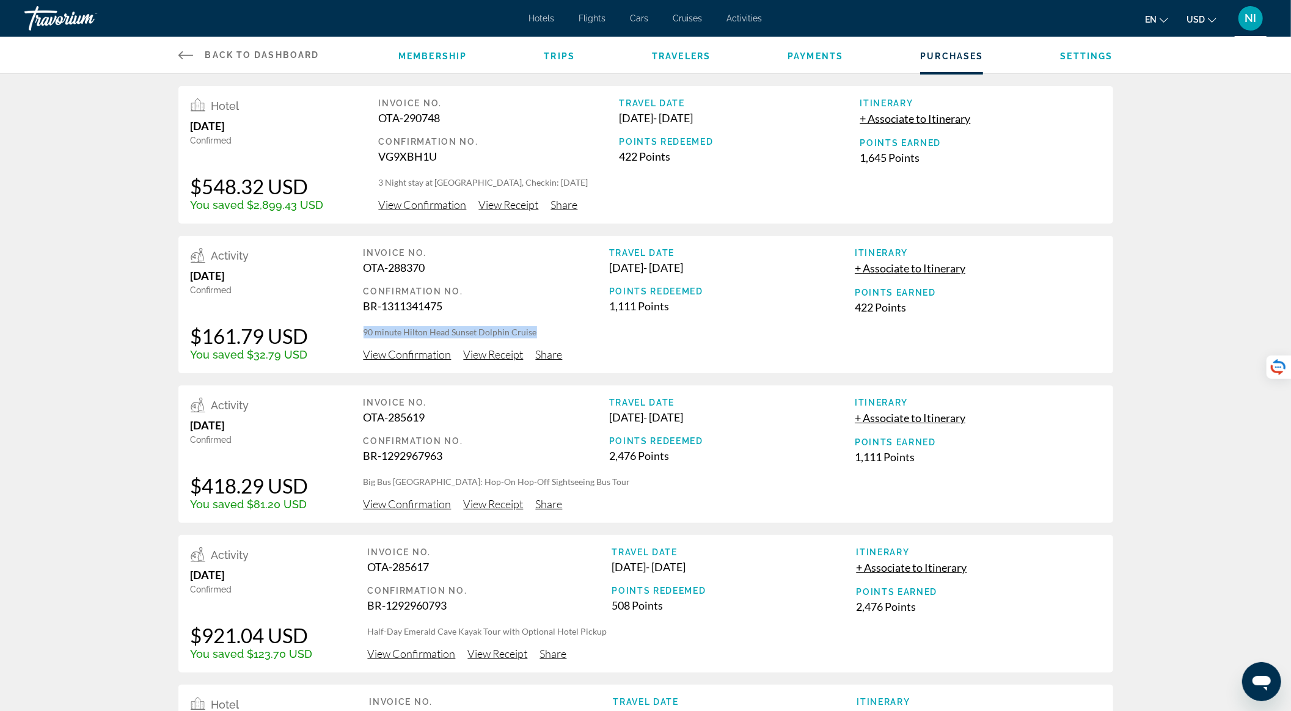
drag, startPoint x: 358, startPoint y: 331, endPoint x: 569, endPoint y: 336, distance: 210.9
click at [569, 336] on div "Activity September 5, 2025 Confirmed $161.79 USD You saved $32.79 USD Invoice N…" at bounding box center [645, 304] width 935 height 137
drag, startPoint x: 251, startPoint y: 360, endPoint x: 276, endPoint y: 359, distance: 24.5
click at [276, 359] on div "You saved $32.79 USD" at bounding box center [250, 354] width 118 height 13
drag, startPoint x: 205, startPoint y: 186, endPoint x: 242, endPoint y: 187, distance: 36.7
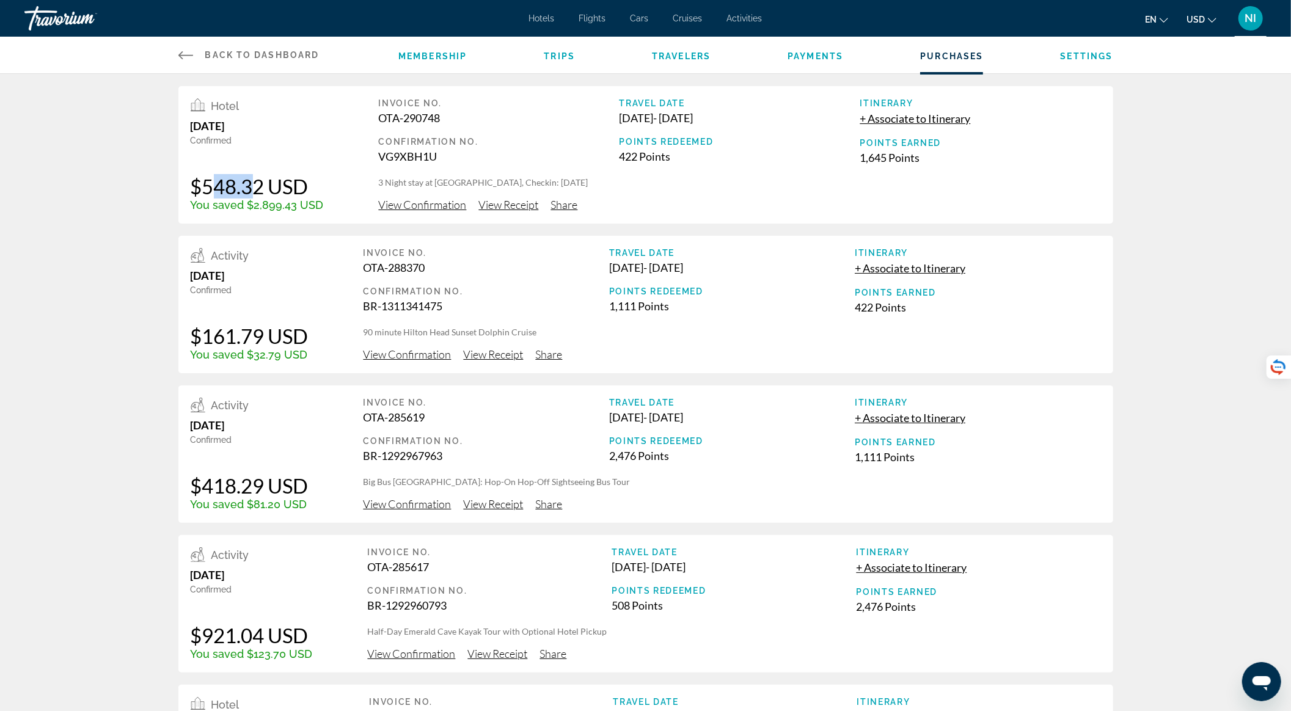
click at [242, 187] on div "$548.32 USD" at bounding box center [257, 186] width 133 height 24
drag, startPoint x: 246, startPoint y: 208, endPoint x: 306, endPoint y: 208, distance: 59.3
click at [304, 208] on div "You saved $2,899.43 USD" at bounding box center [257, 205] width 133 height 13
drag, startPoint x: 429, startPoint y: 185, endPoint x: 533, endPoint y: 180, distance: 104.0
click at [533, 180] on p "3 Night stay at Aston Waikiki Beach Tower, Checkin: 2025-11-16" at bounding box center [740, 183] width 722 height 12
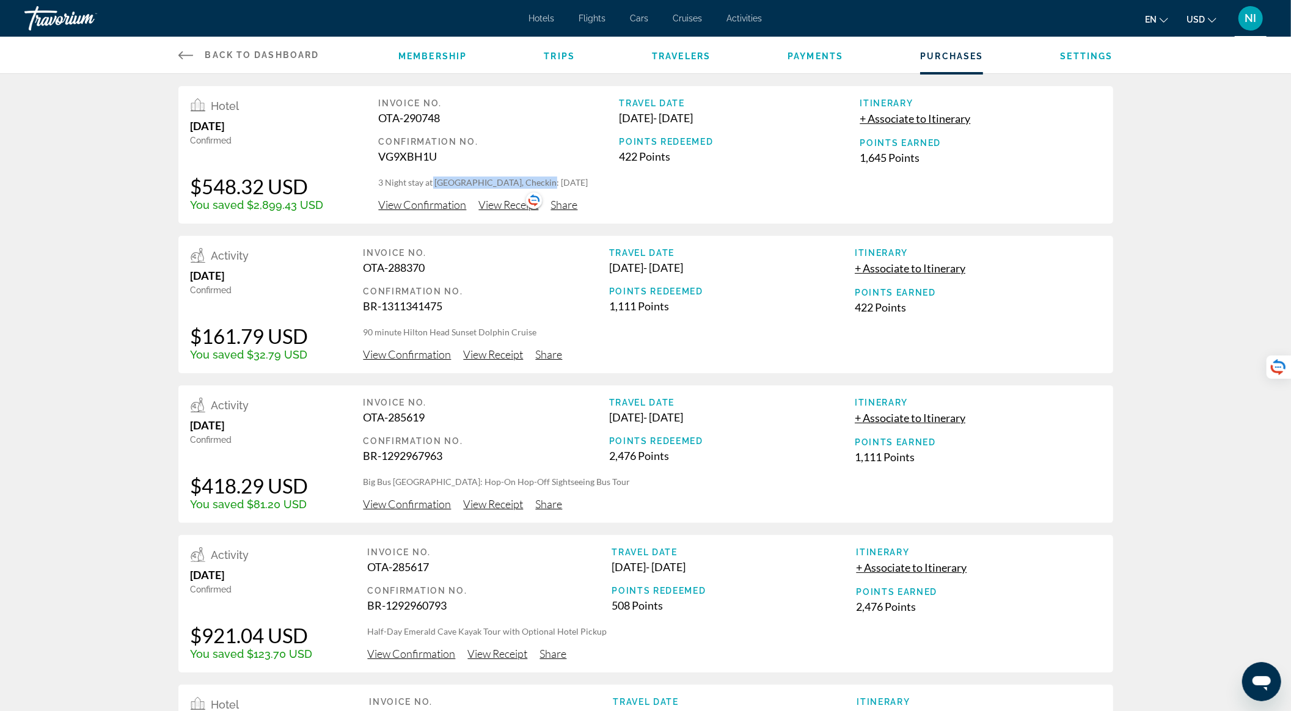
copy p "Aston Waikiki Beach Tower,"
drag, startPoint x: 248, startPoint y: 210, endPoint x: 299, endPoint y: 208, distance: 51.4
click at [299, 208] on div "You saved $2,899.43 USD" at bounding box center [257, 205] width 133 height 13
drag, startPoint x: 640, startPoint y: 120, endPoint x: 774, endPoint y: 123, distance: 133.9
click at [774, 123] on div "Nov 16, 2025 - Nov 19, 2025" at bounding box center [740, 117] width 241 height 13
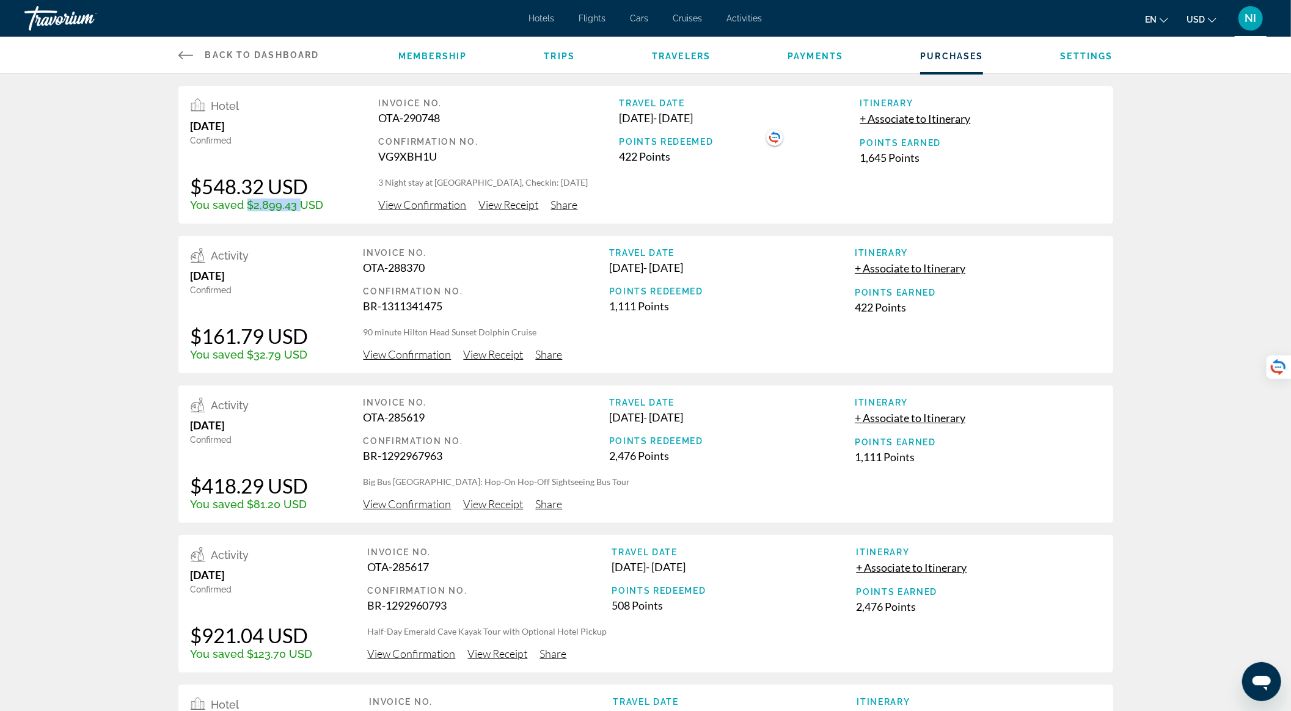
click at [540, 17] on span "Hotels" at bounding box center [542, 18] width 26 height 10
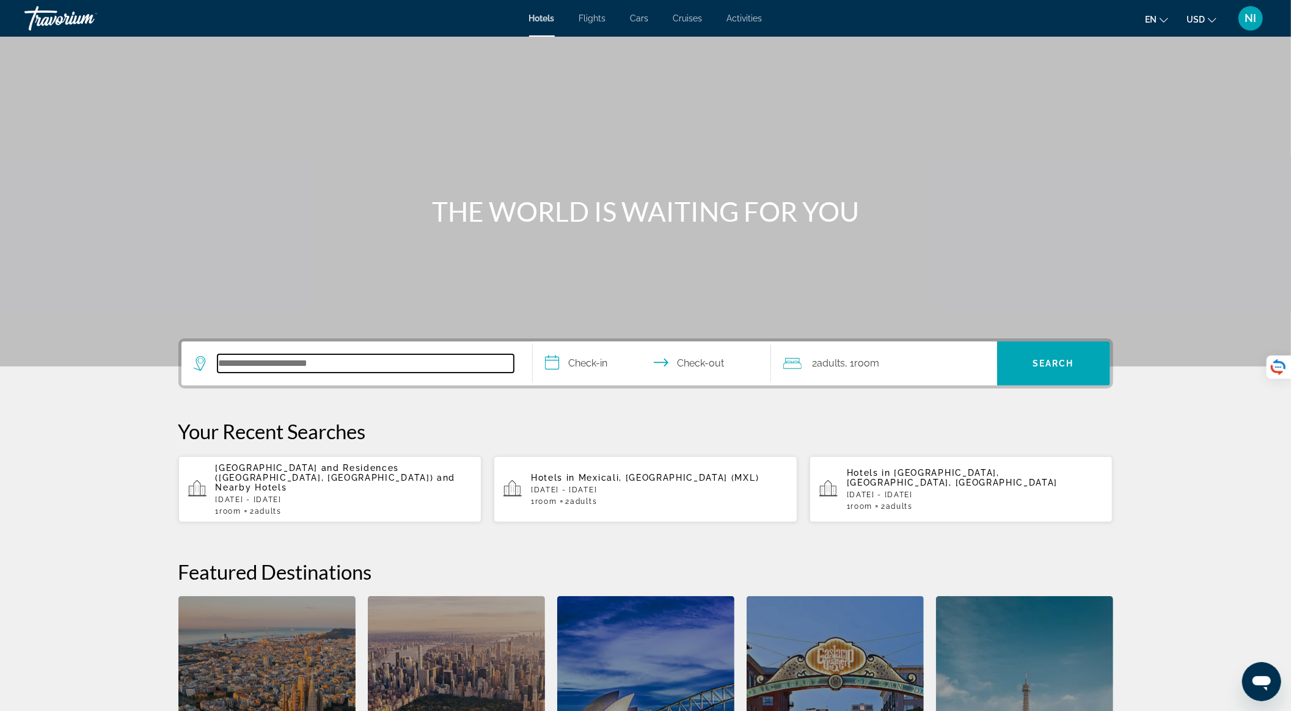
click at [272, 367] on input "Search hotel destination" at bounding box center [366, 363] width 296 height 18
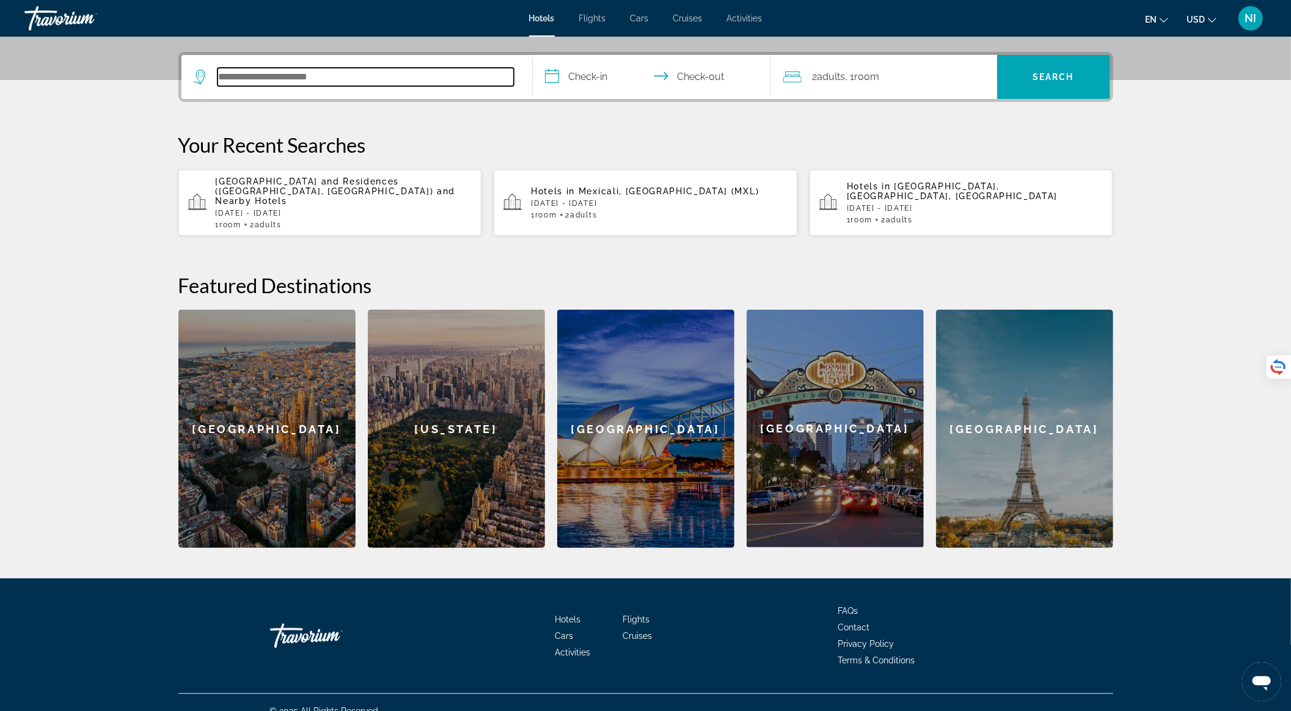
scroll to position [293, 0]
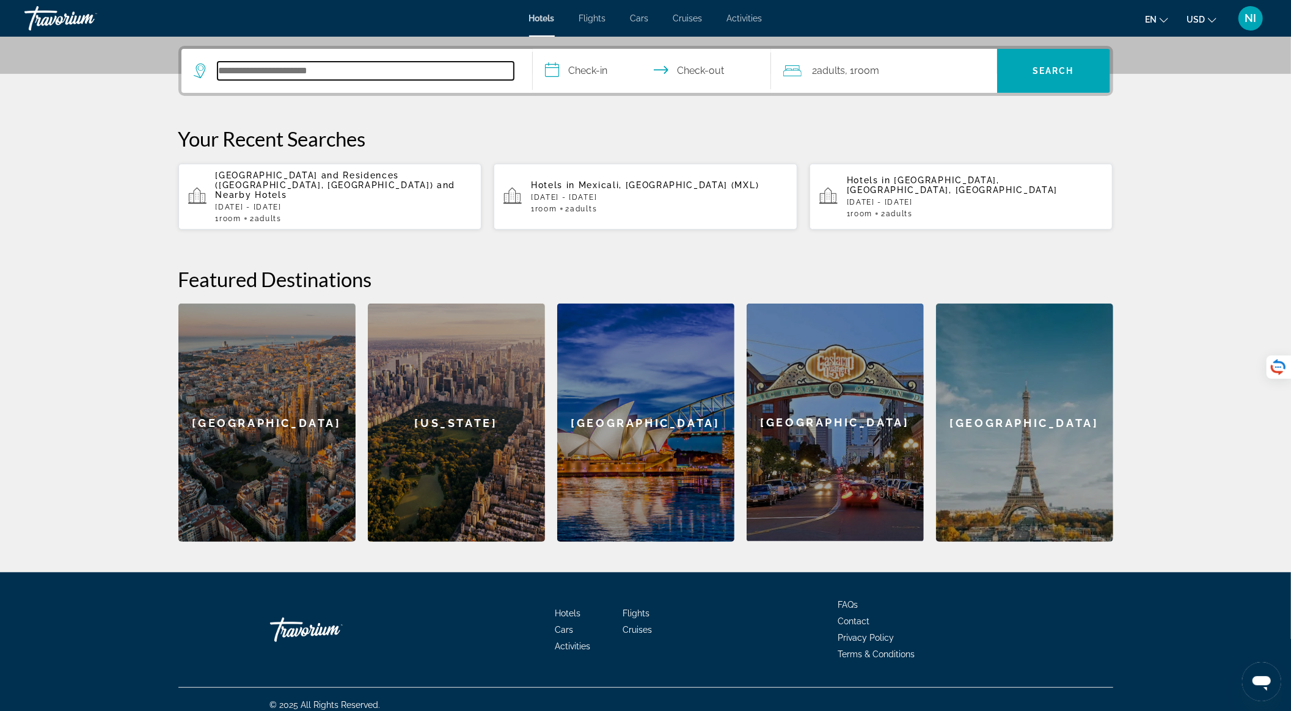
paste input "**********"
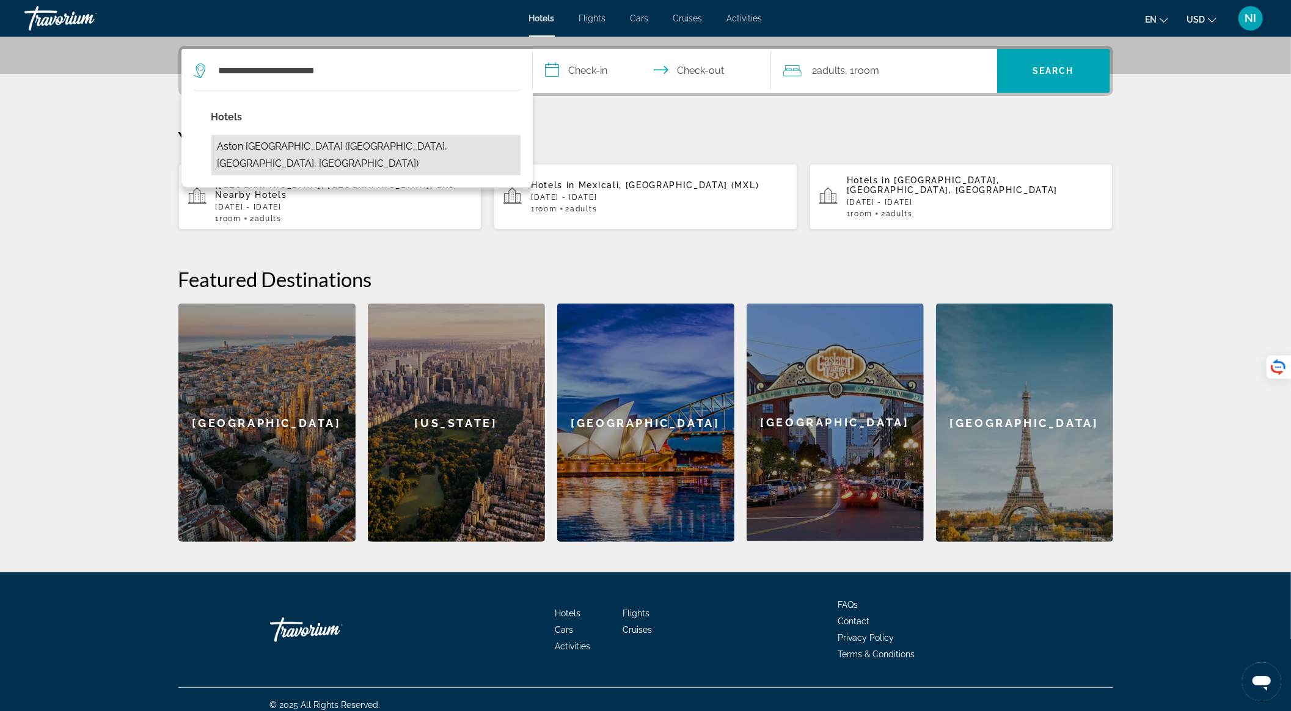
click at [351, 152] on button "Aston Waikiki Beach Tower (Honolulu, HI, US)" at bounding box center [365, 155] width 309 height 40
type input "**********"
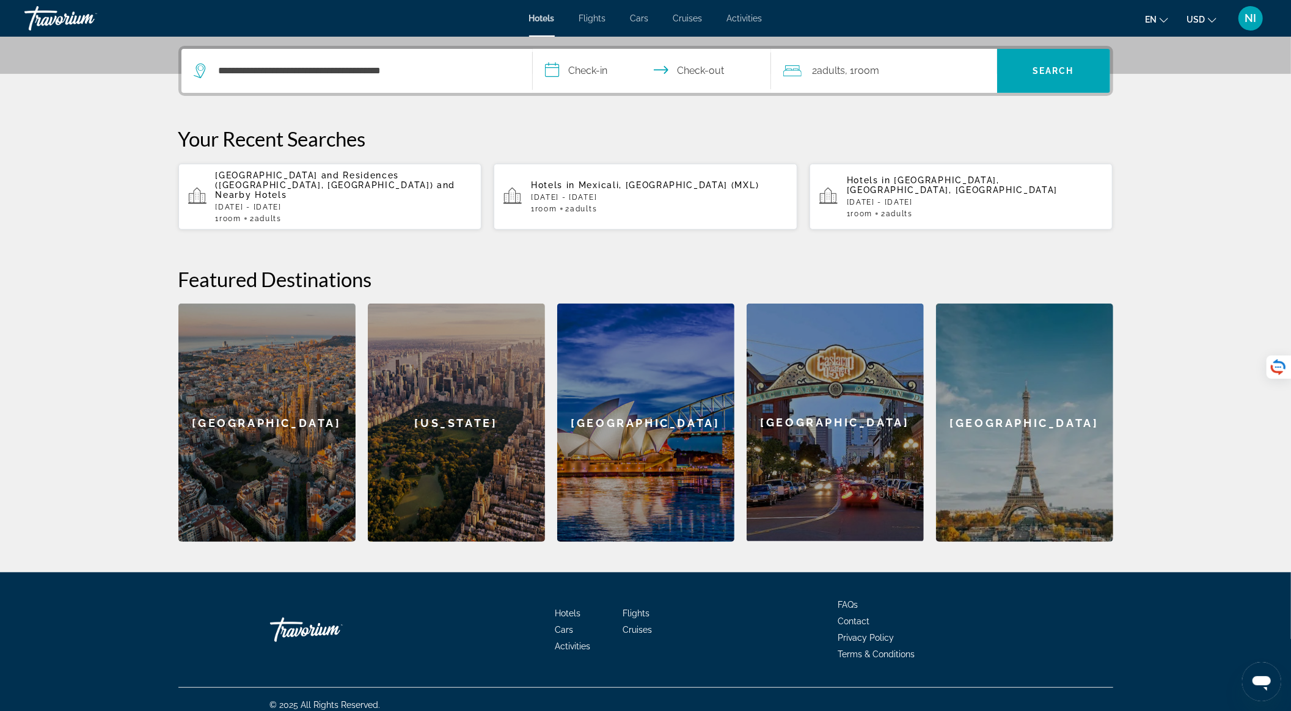
click at [595, 65] on input "**********" at bounding box center [654, 73] width 243 height 48
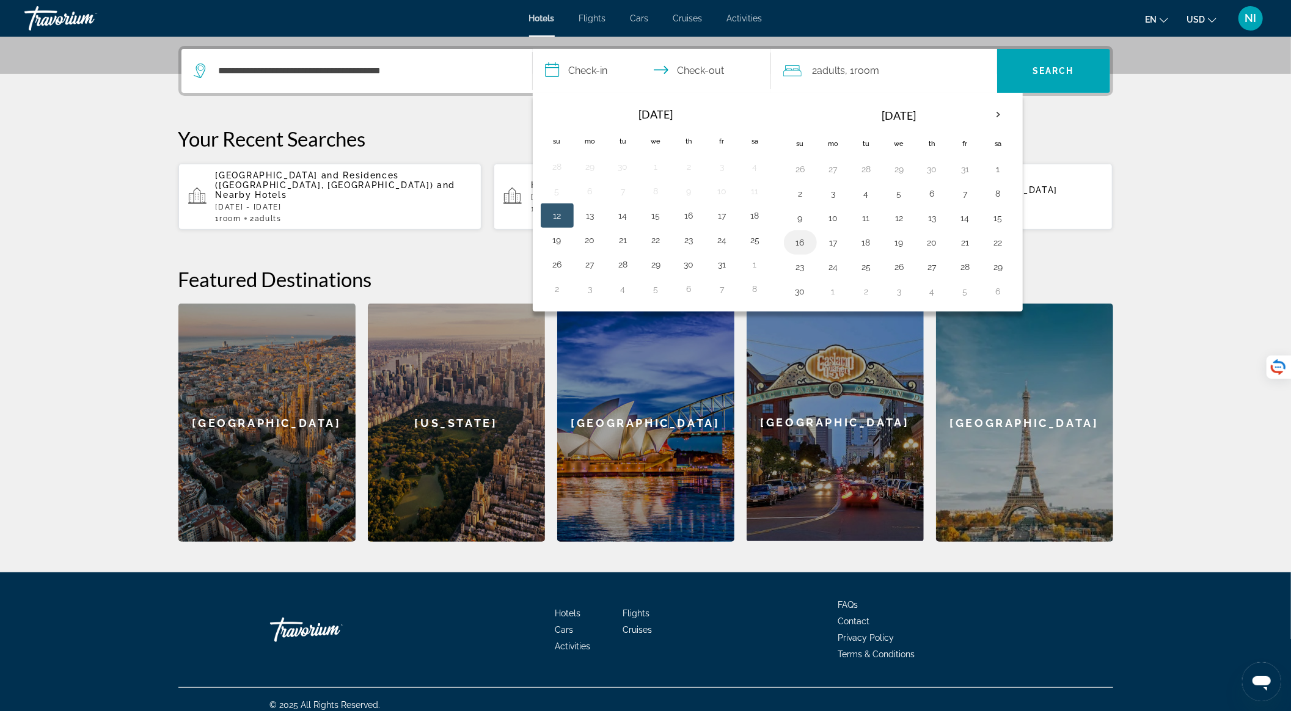
click at [800, 240] on button "16" at bounding box center [801, 242] width 20 height 17
click at [895, 238] on button "19" at bounding box center [900, 242] width 20 height 17
type input "**********"
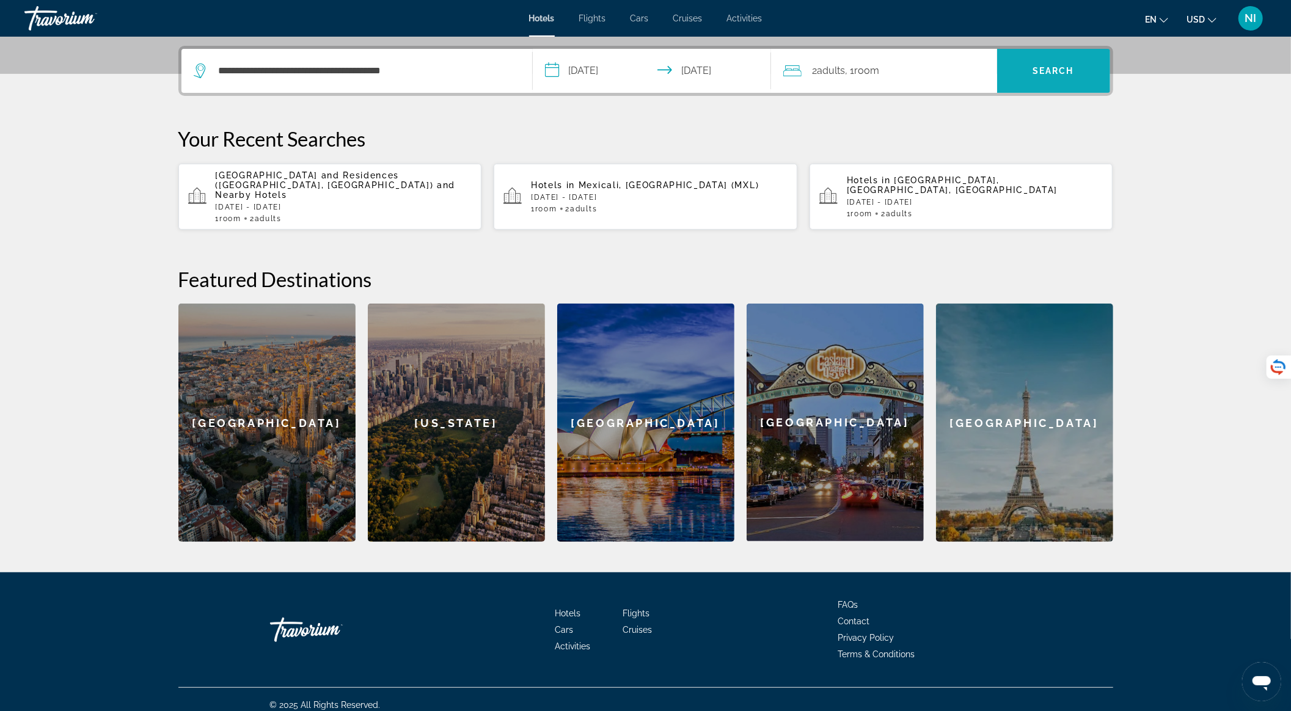
click at [1028, 73] on span "Search" at bounding box center [1053, 70] width 113 height 29
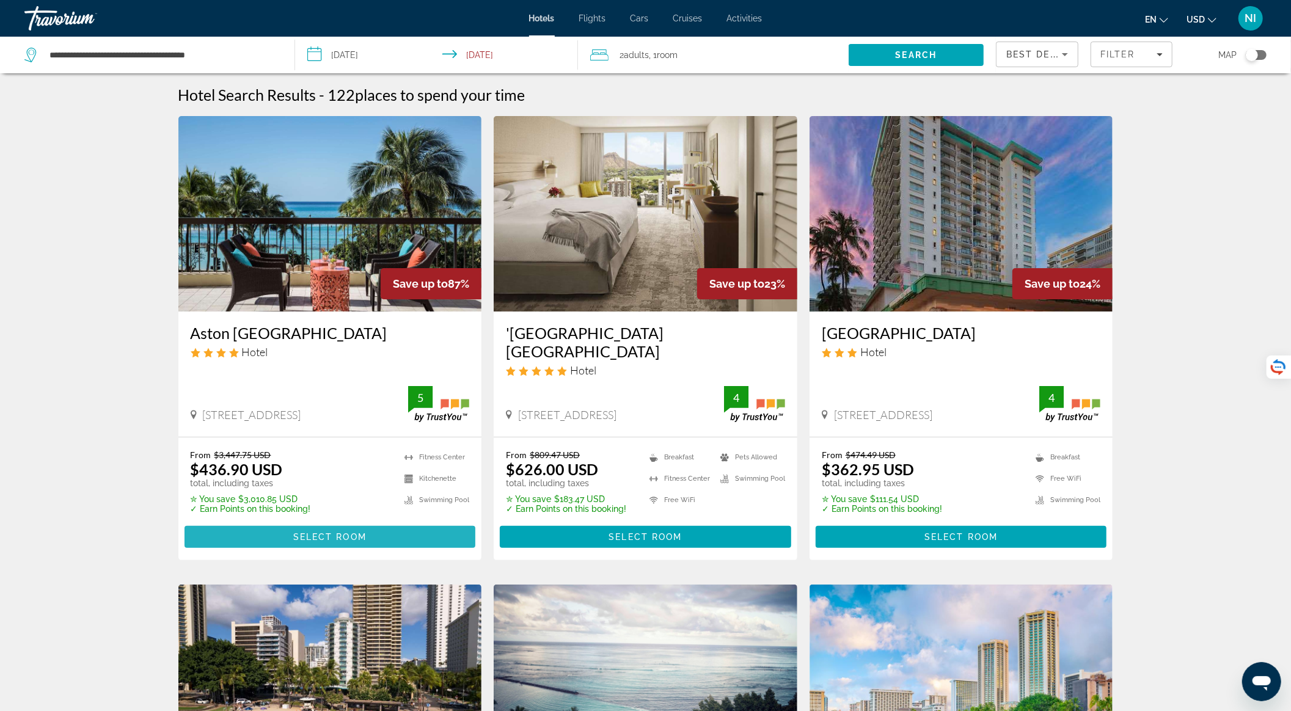
click at [367, 532] on span "Select Room" at bounding box center [329, 537] width 73 height 10
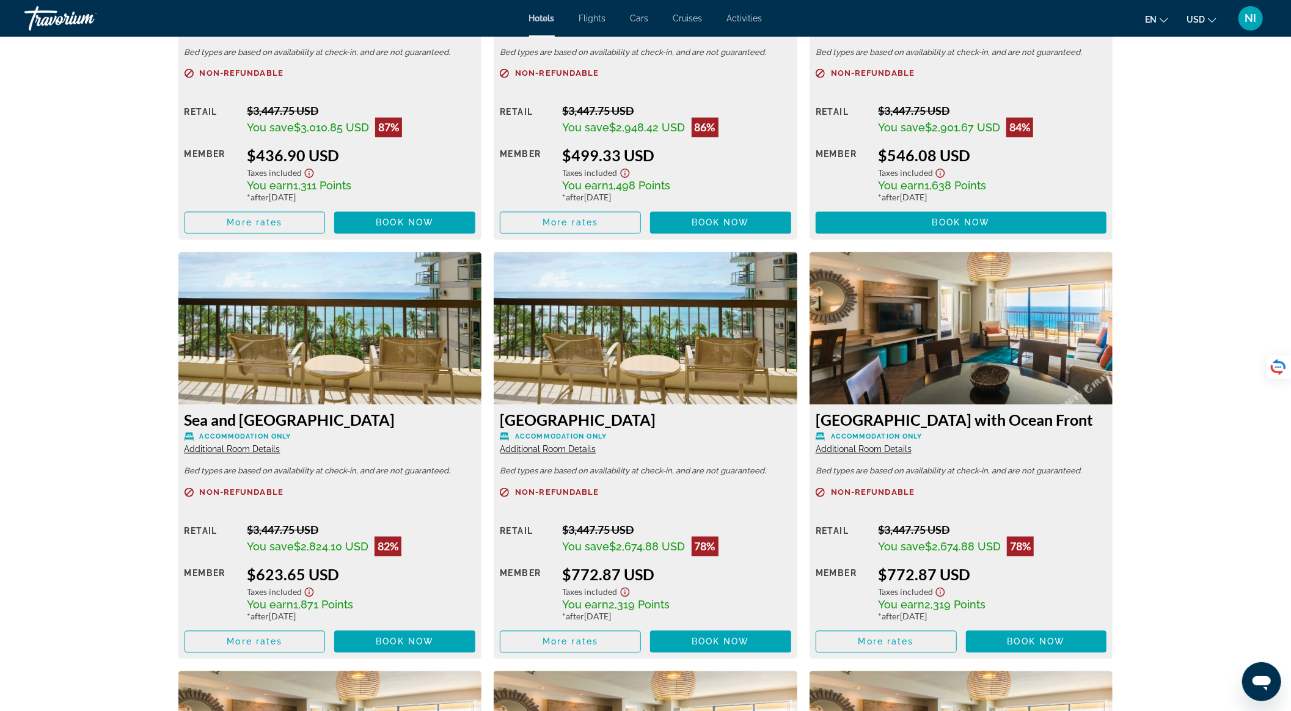
scroll to position [1635, 0]
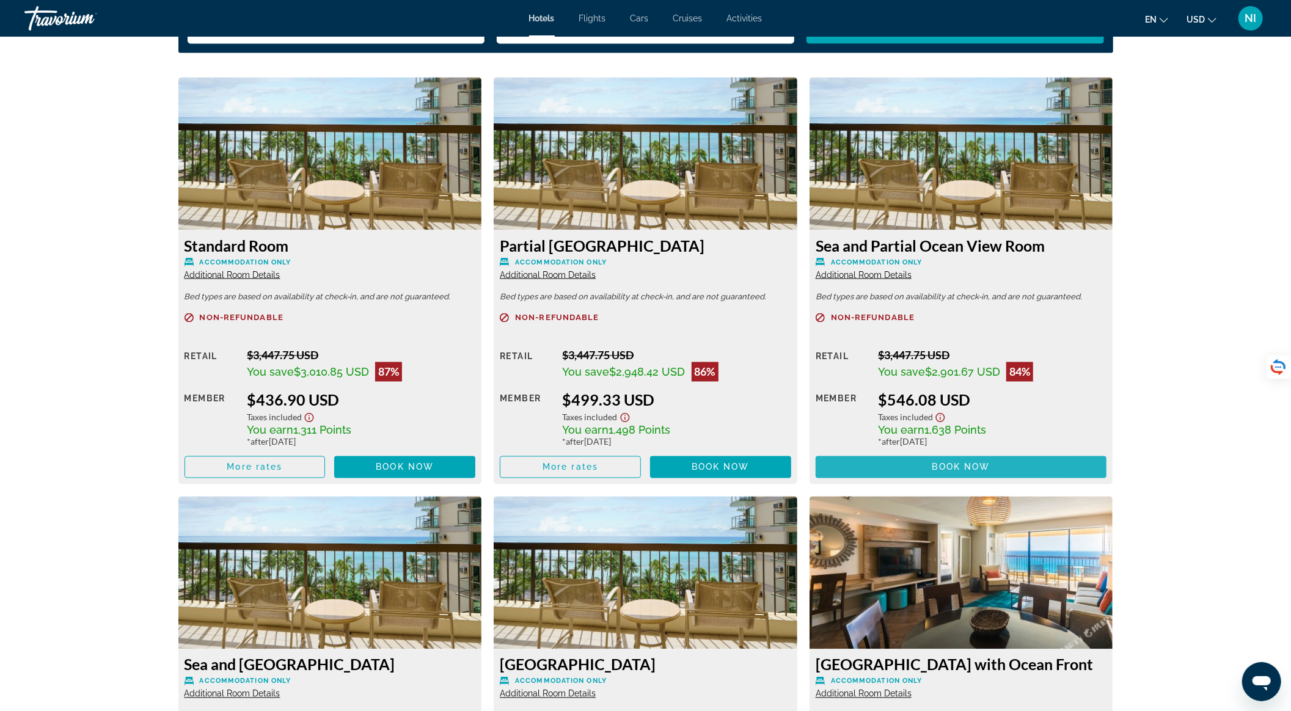
click at [934, 471] on span "Book now" at bounding box center [961, 468] width 58 height 10
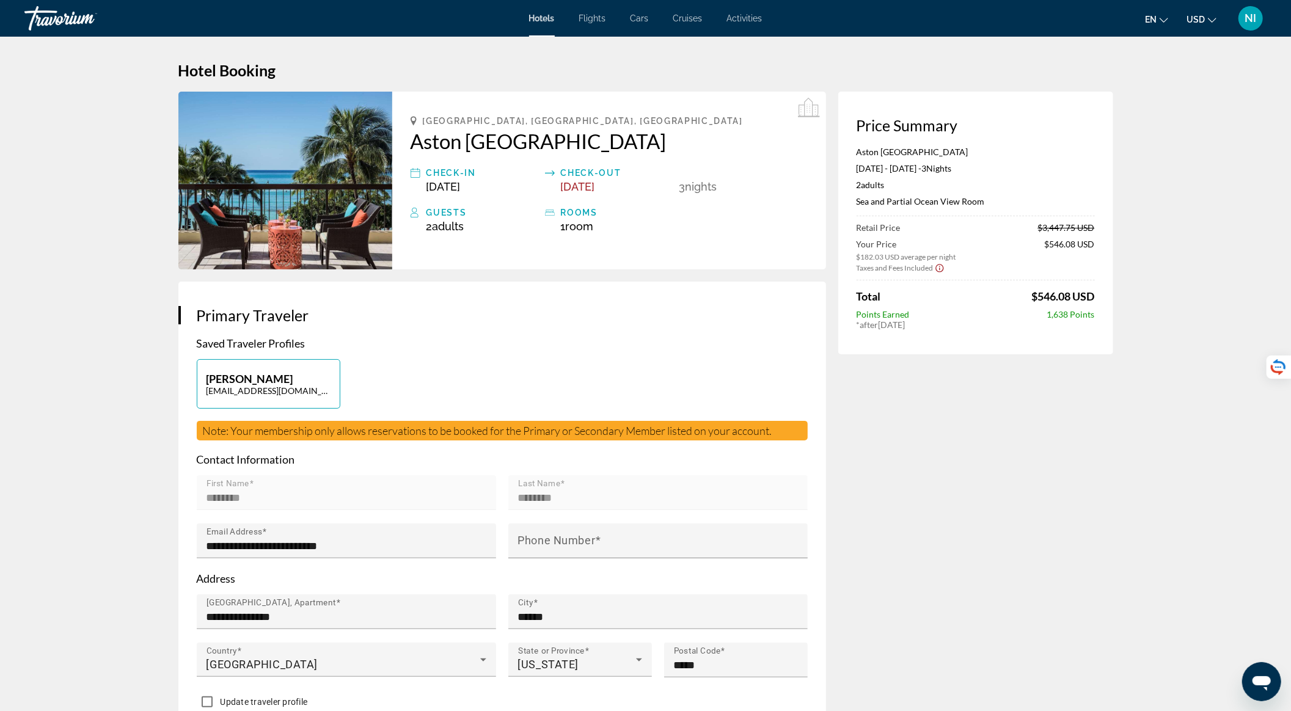
drag, startPoint x: 1040, startPoint y: 230, endPoint x: 1107, endPoint y: 227, distance: 66.7
click at [1107, 227] on div "Price Summary Aston Waikiki Beach Tower Nov 16, 2025 - Nov 19, 2025 - 3 Night N…" at bounding box center [975, 223] width 275 height 263
drag, startPoint x: 854, startPoint y: 244, endPoint x: 961, endPoint y: 242, distance: 107.0
click at [904, 251] on div "Price Summary Aston Waikiki Beach Tower Nov 16, 2025 - Nov 19, 2025 - 3 Night N…" at bounding box center [975, 223] width 275 height 263
drag, startPoint x: 1041, startPoint y: 242, endPoint x: 1099, endPoint y: 241, distance: 58.1
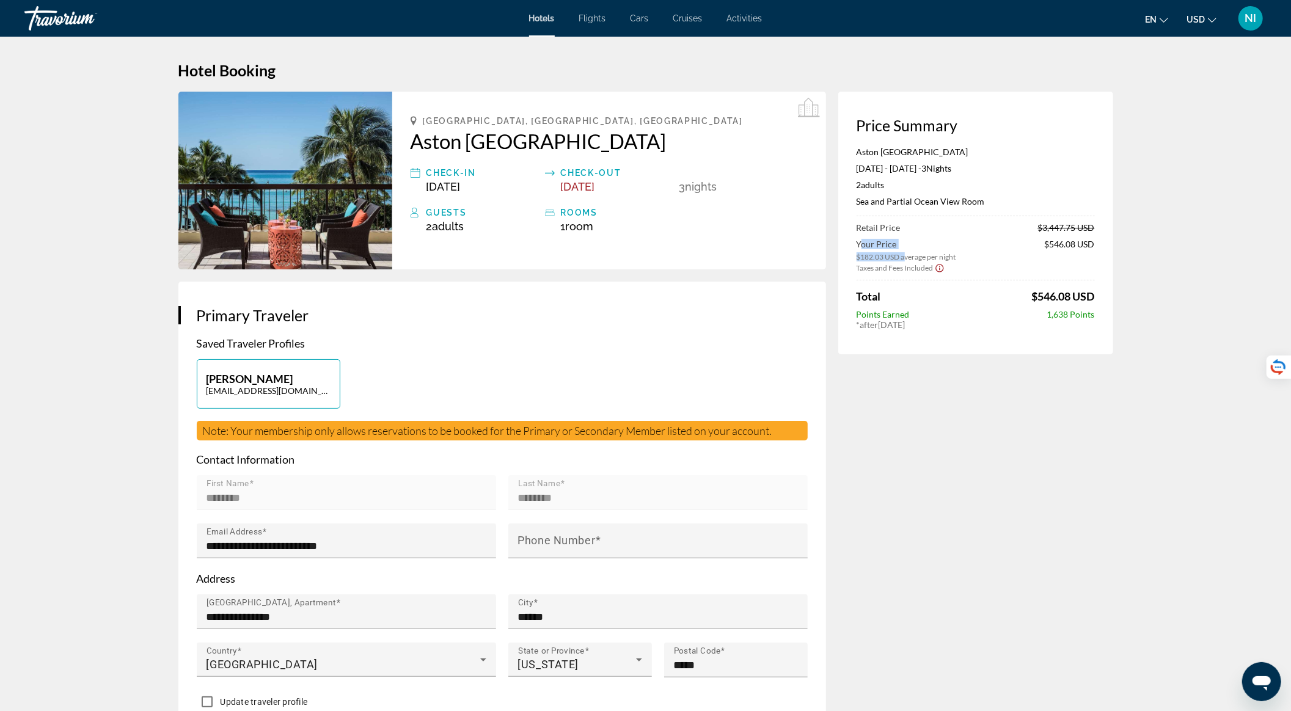
click at [1099, 241] on div "Price Summary Aston Waikiki Beach Tower Nov 16, 2025 - Nov 19, 2025 - 3 Night N…" at bounding box center [975, 223] width 275 height 263
drag, startPoint x: 1050, startPoint y: 314, endPoint x: 1071, endPoint y: 315, distance: 21.4
click at [1071, 315] on span "1,638 Points" at bounding box center [1071, 314] width 48 height 10
click at [750, 20] on span "Activities" at bounding box center [744, 18] width 35 height 10
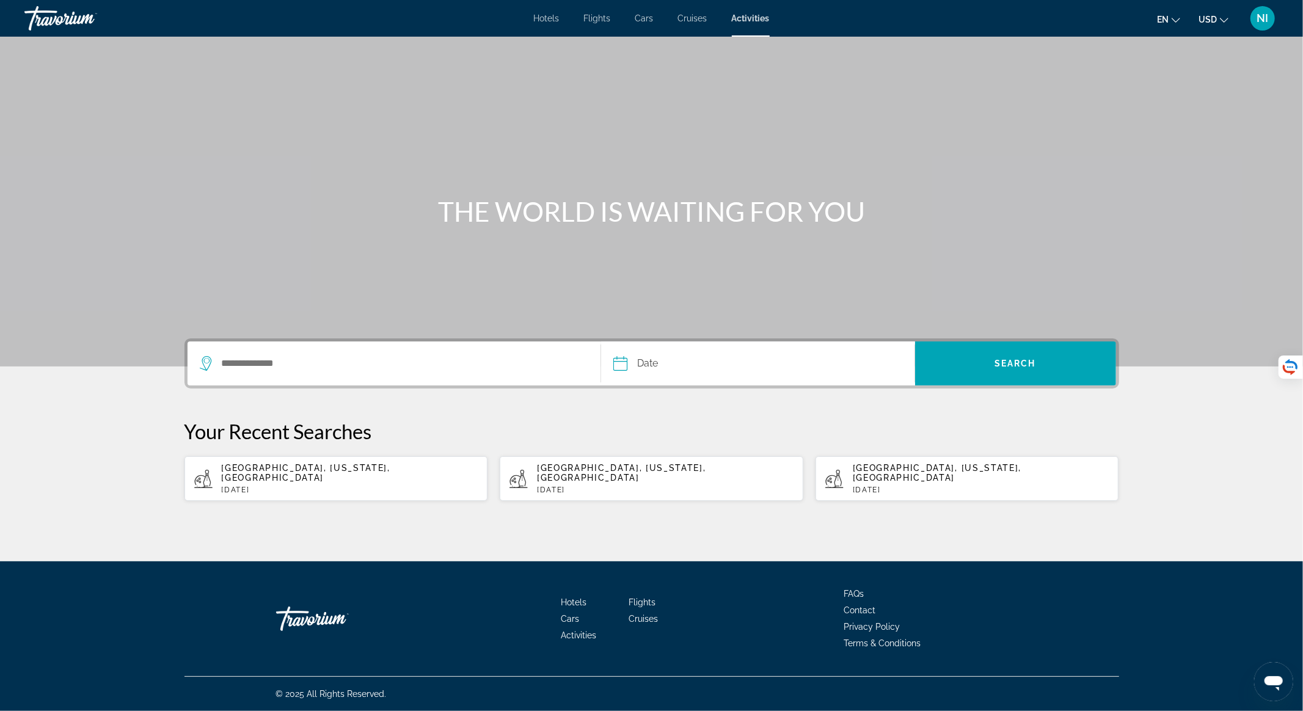
click at [386, 475] on div "Niagara Falls, New York, USA Sat, 11 Oct" at bounding box center [350, 478] width 257 height 31
type input "**********"
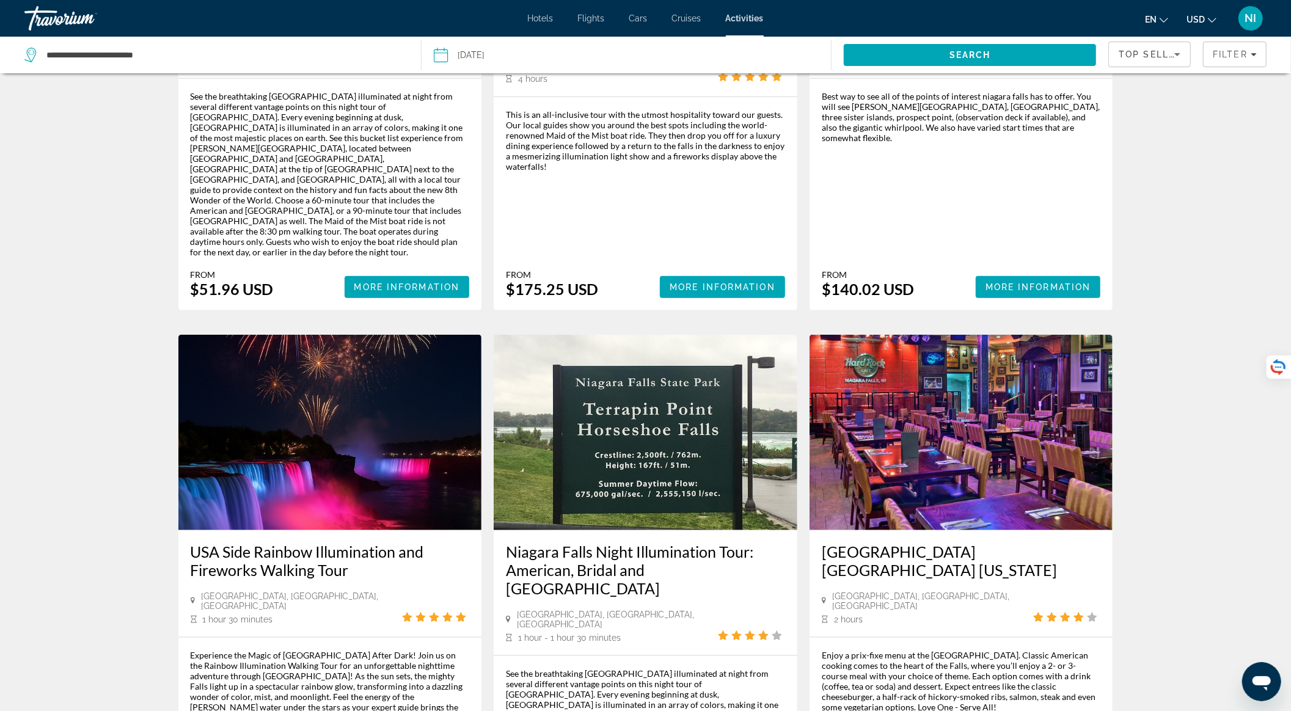
scroll to position [1059, 0]
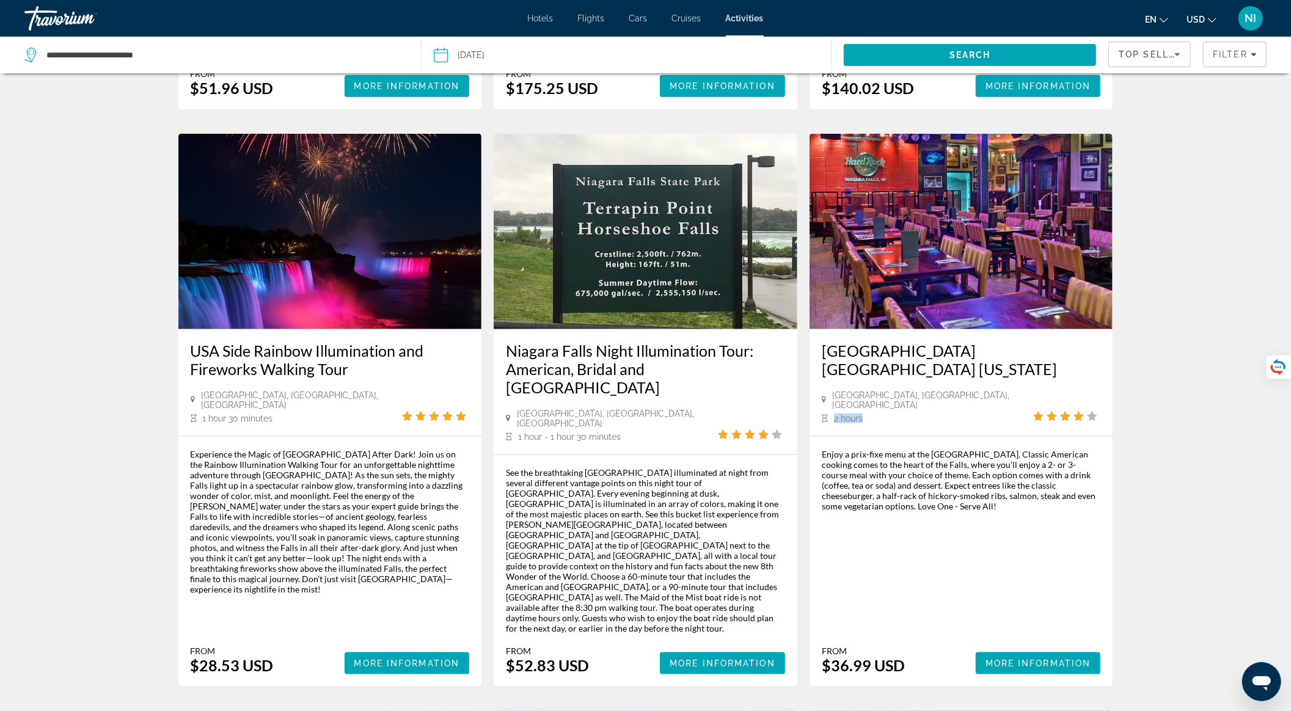
drag, startPoint x: 828, startPoint y: 346, endPoint x: 884, endPoint y: 345, distance: 56.2
click at [884, 413] on div "2 hours" at bounding box center [928, 418] width 212 height 11
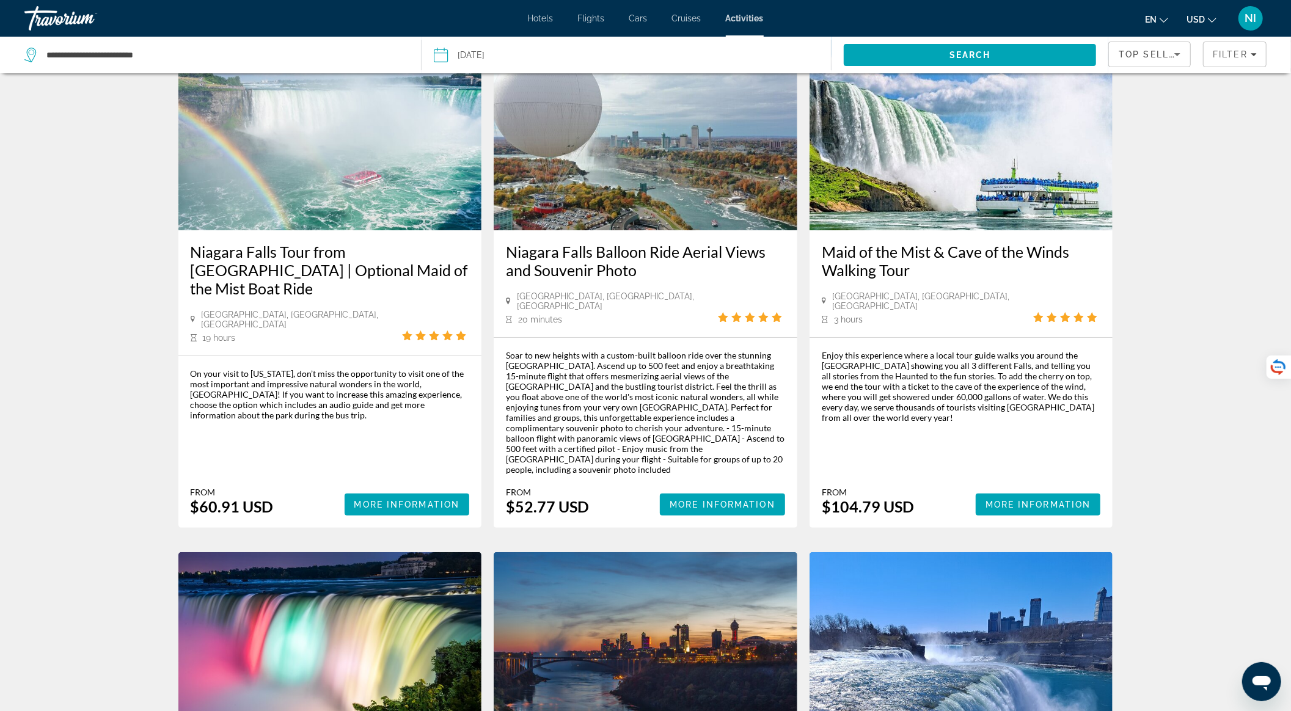
scroll to position [0, 0]
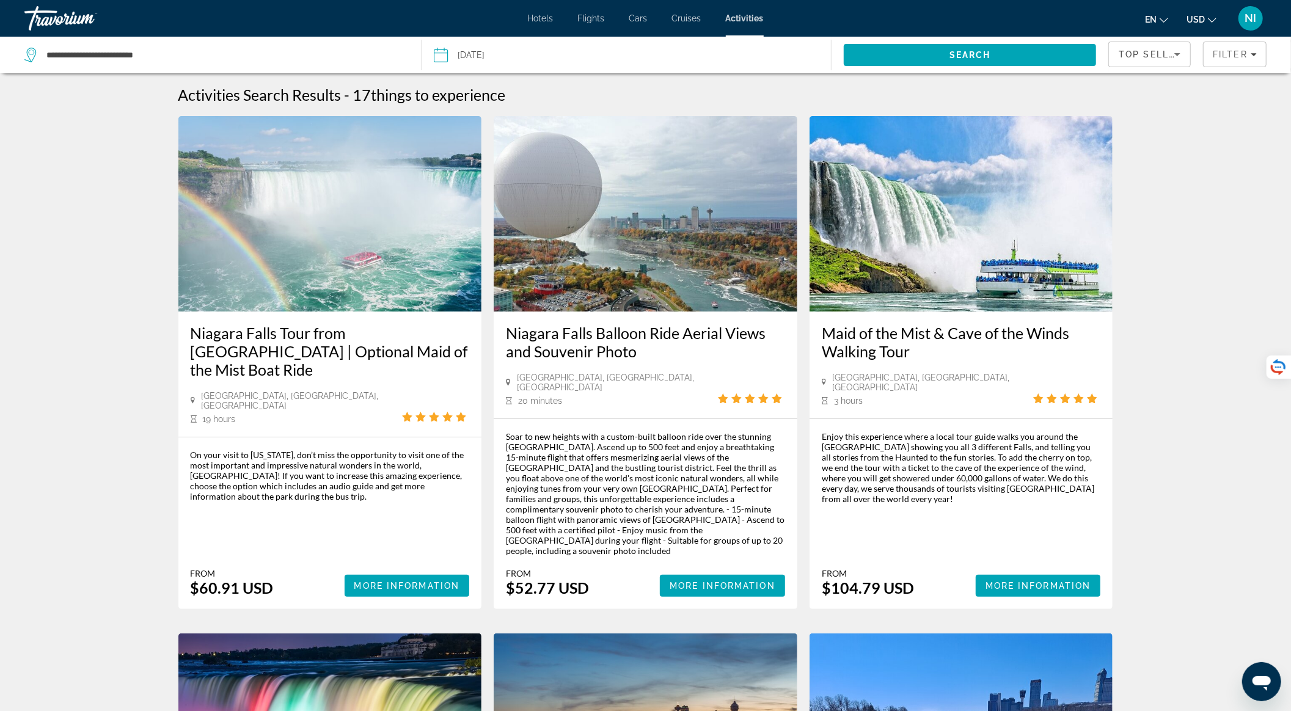
click at [1185, 53] on icon "Sort by" at bounding box center [1177, 54] width 15 height 15
click at [1163, 111] on span "Lowest Price" at bounding box center [1143, 116] width 49 height 10
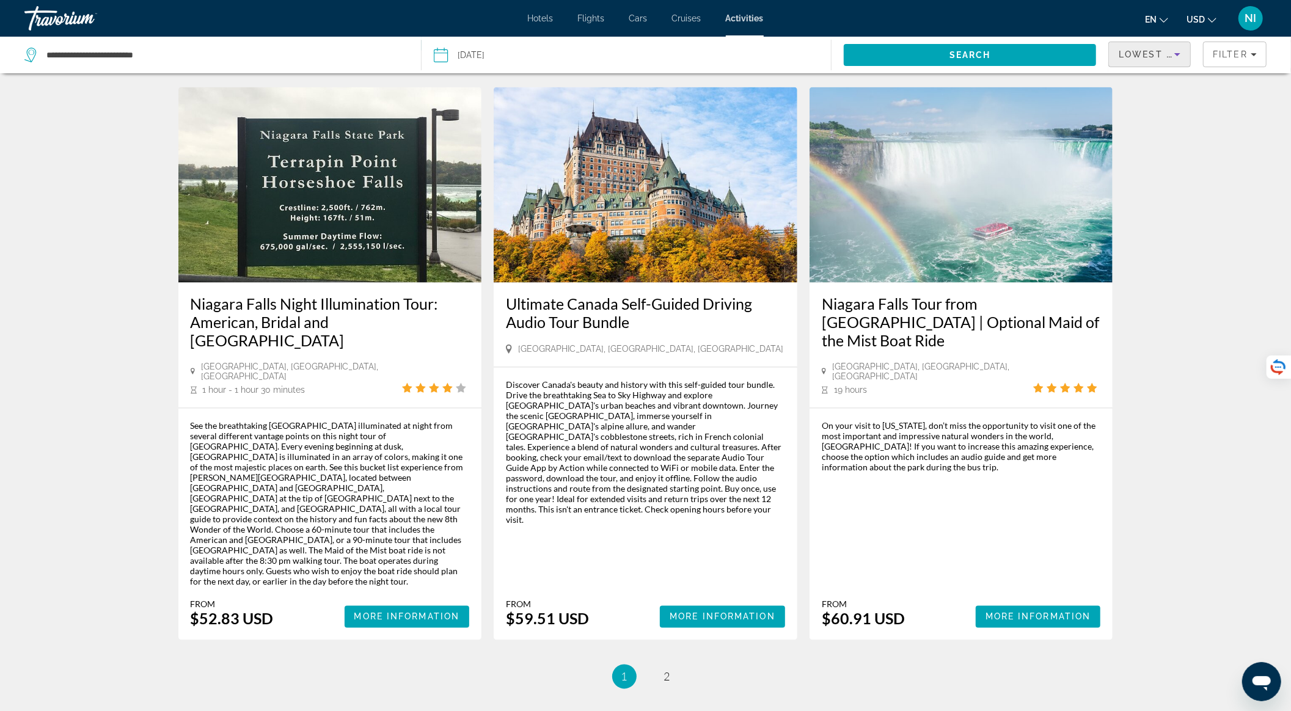
scroll to position [1711, 0]
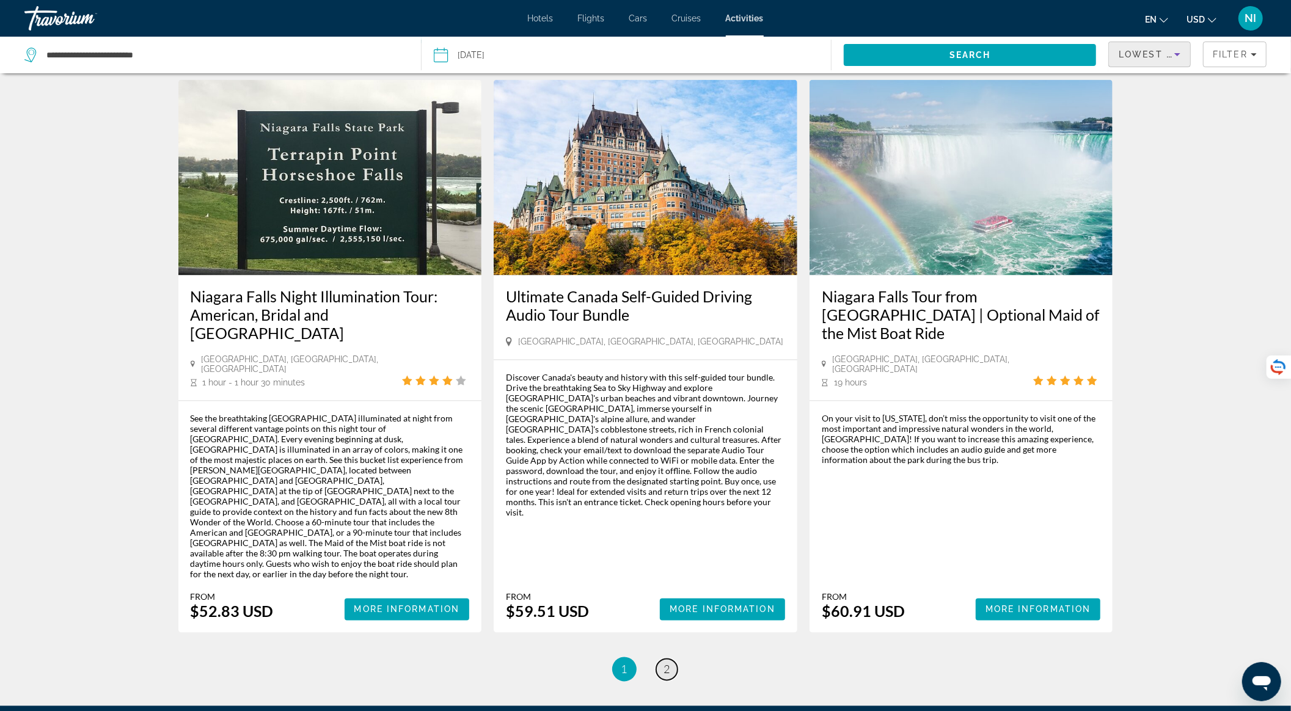
click at [669, 663] on span "2" at bounding box center [667, 669] width 6 height 13
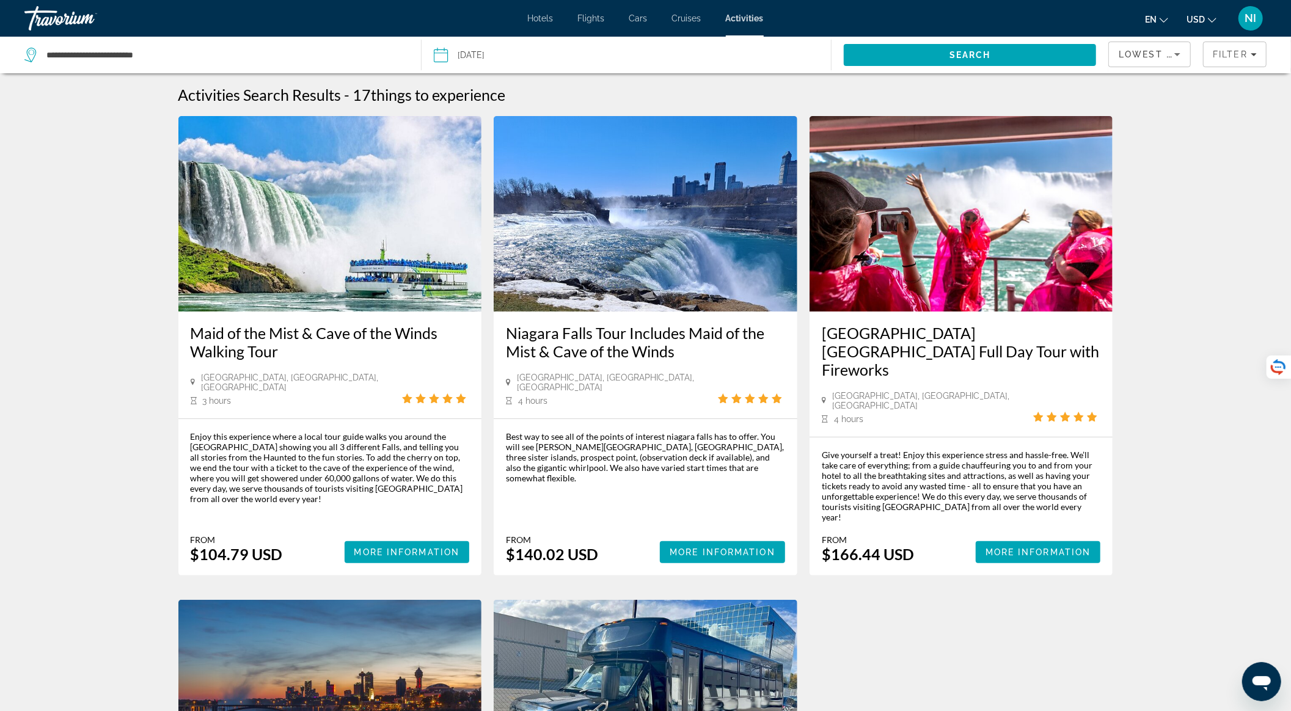
scroll to position [326, 0]
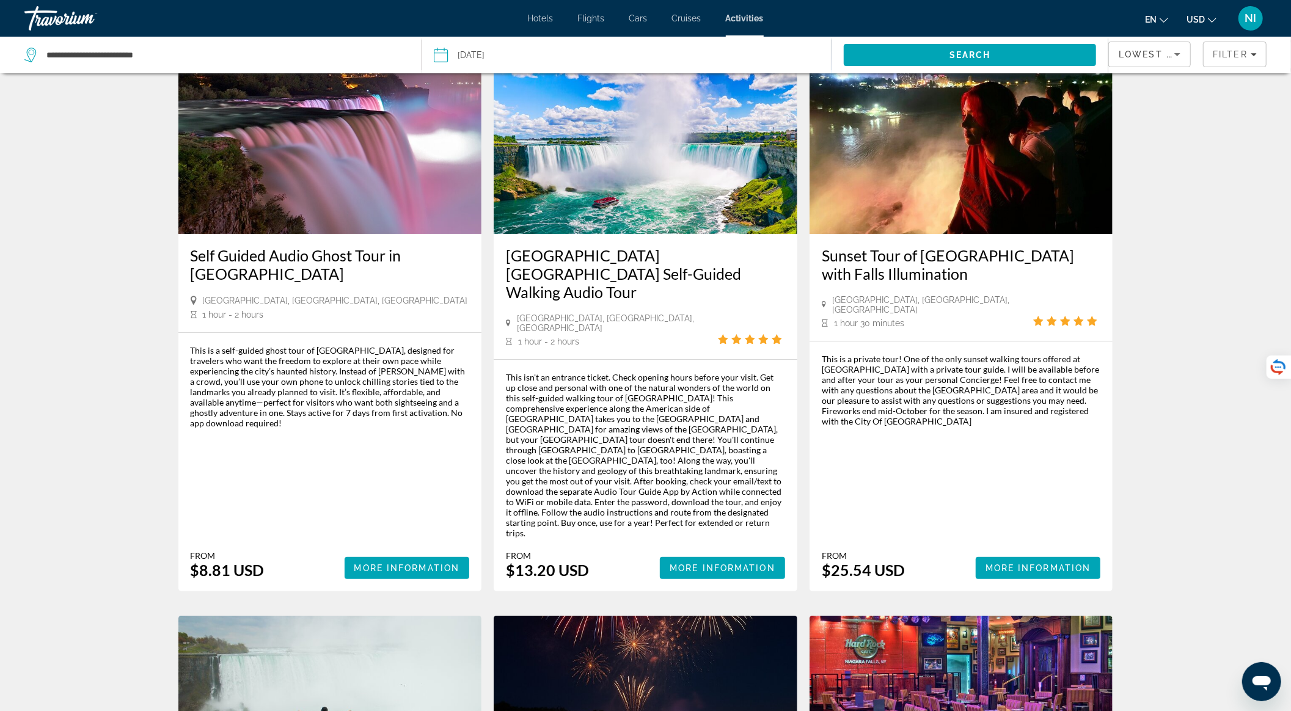
scroll to position [81, 0]
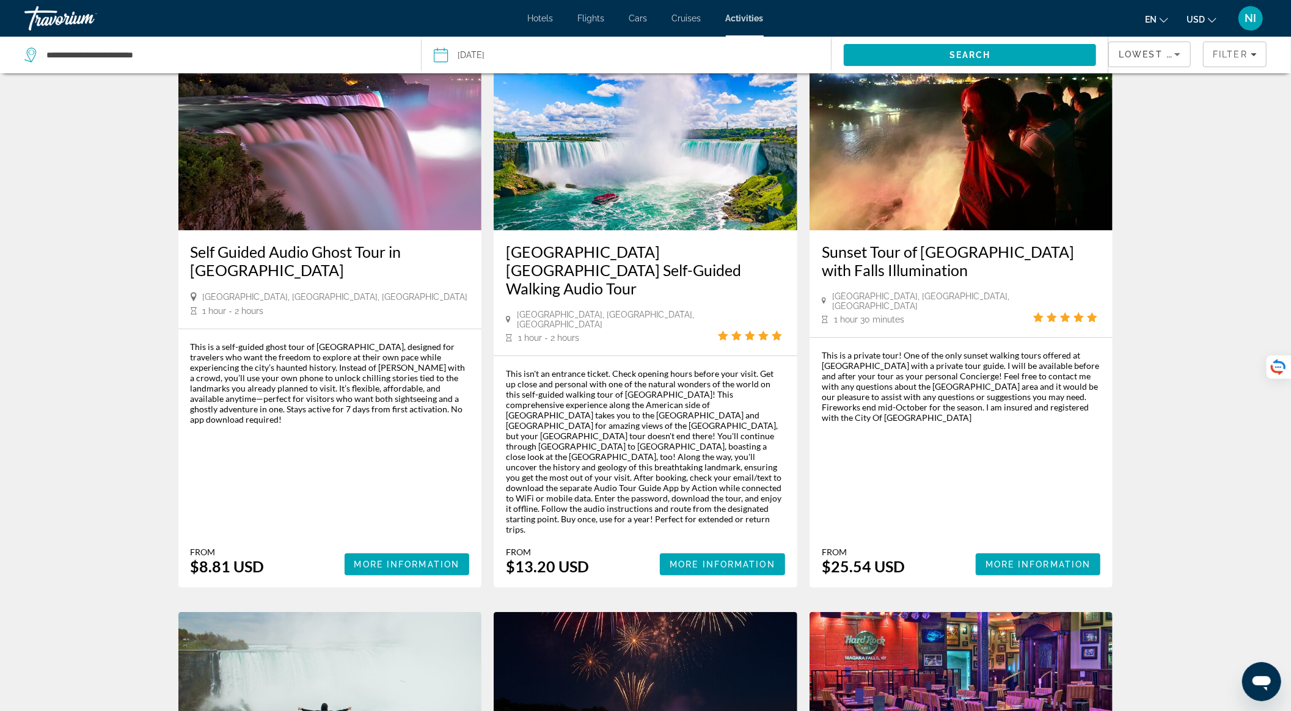
drag, startPoint x: 830, startPoint y: 519, endPoint x: 912, endPoint y: 518, distance: 81.9
click at [912, 547] on div "From $25.54 USD More Information" at bounding box center [961, 561] width 279 height 29
drag, startPoint x: 829, startPoint y: 314, endPoint x: 946, endPoint y: 316, distance: 117.3
click at [946, 316] on div "Niagara Falls, NY, USA 1 hour 30 minutes" at bounding box center [961, 308] width 279 height 34
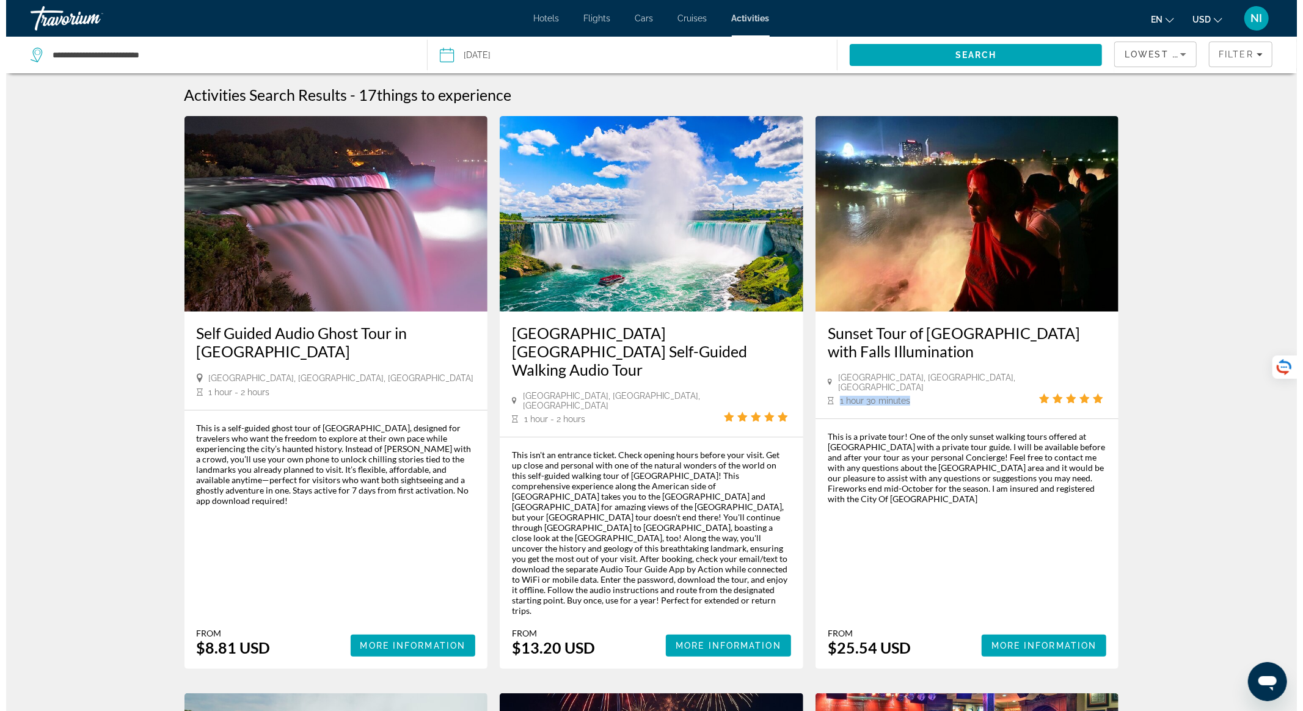
scroll to position [0, 0]
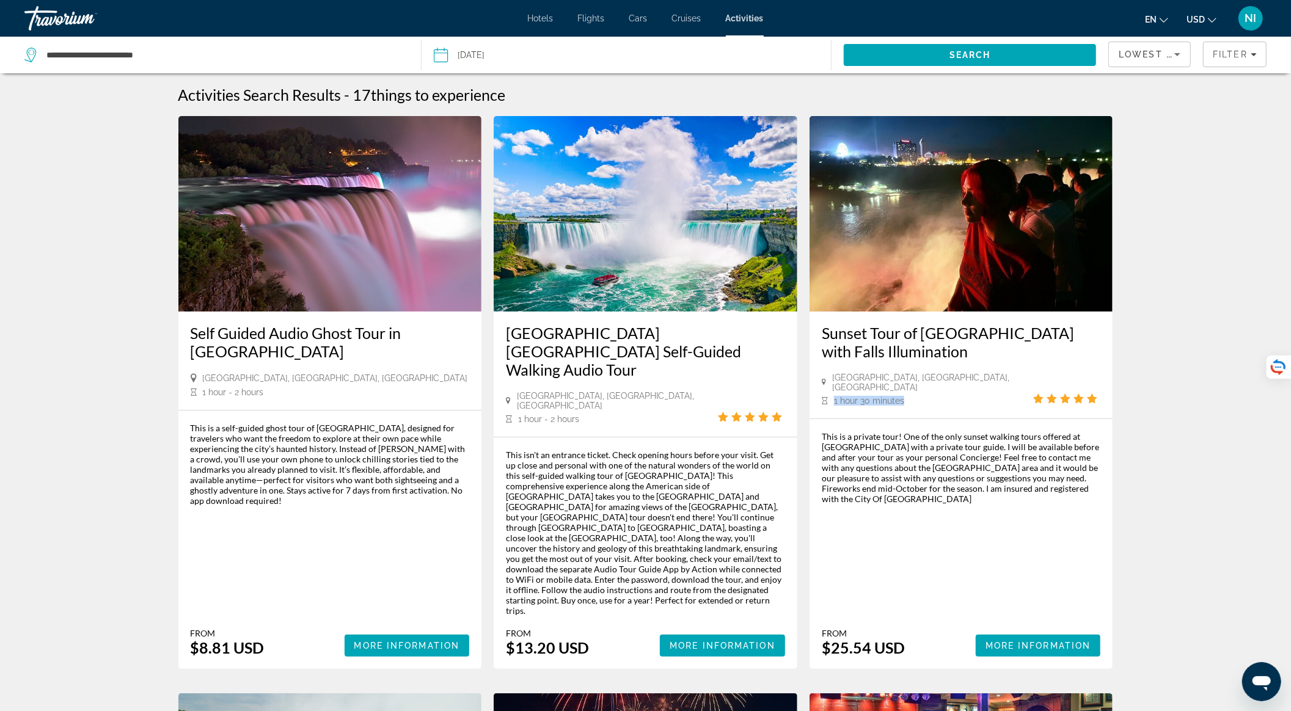
click at [599, 16] on span "Flights" at bounding box center [591, 18] width 27 height 10
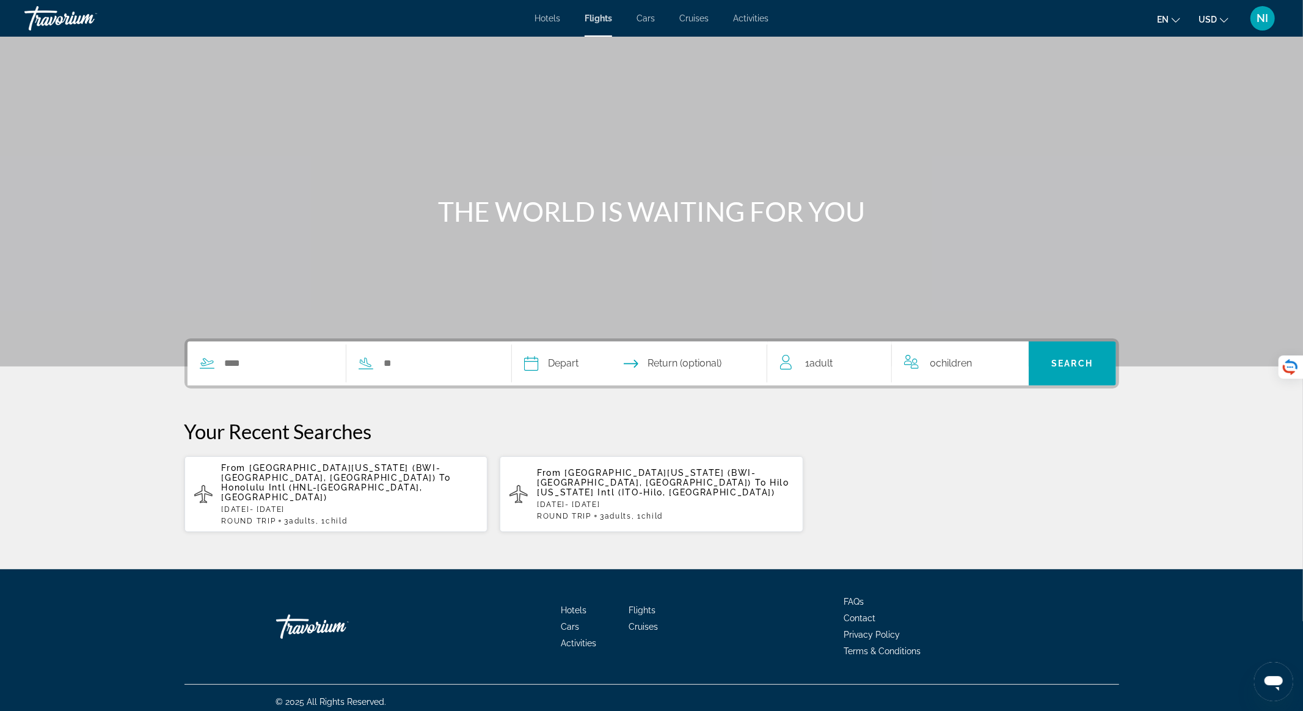
click at [642, 18] on span "Cars" at bounding box center [646, 18] width 18 height 10
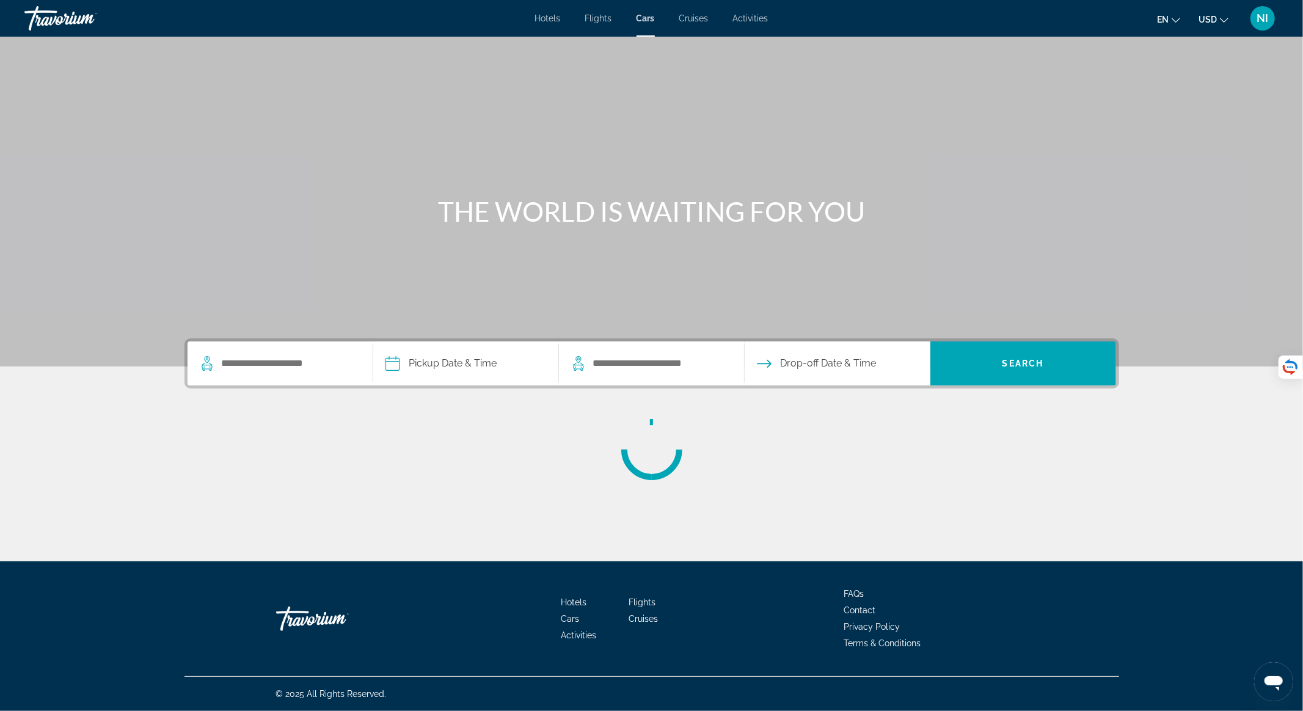
click at [697, 17] on span "Cruises" at bounding box center [694, 18] width 29 height 10
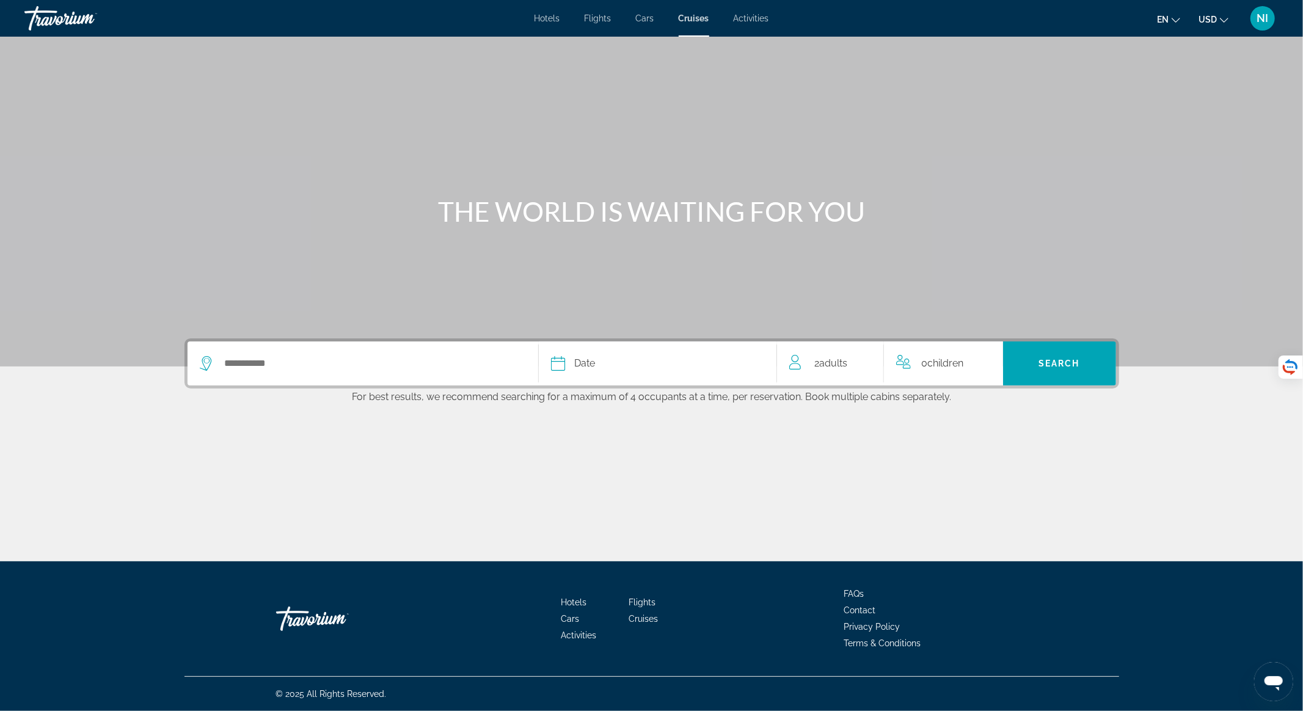
click at [749, 14] on span "Activities" at bounding box center [751, 18] width 35 height 10
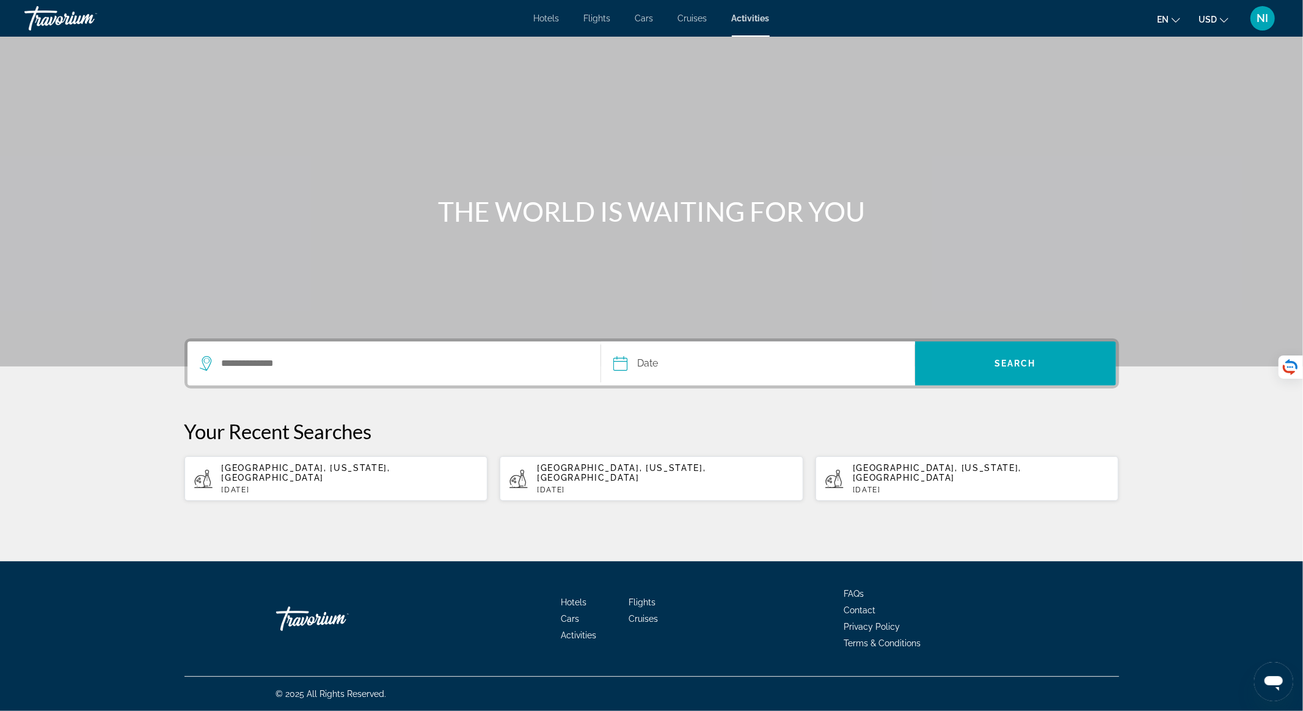
click at [1262, 20] on span "NI" at bounding box center [1264, 18] width 12 height 12
click at [1201, 117] on link "My Account" at bounding box center [1187, 118] width 60 height 16
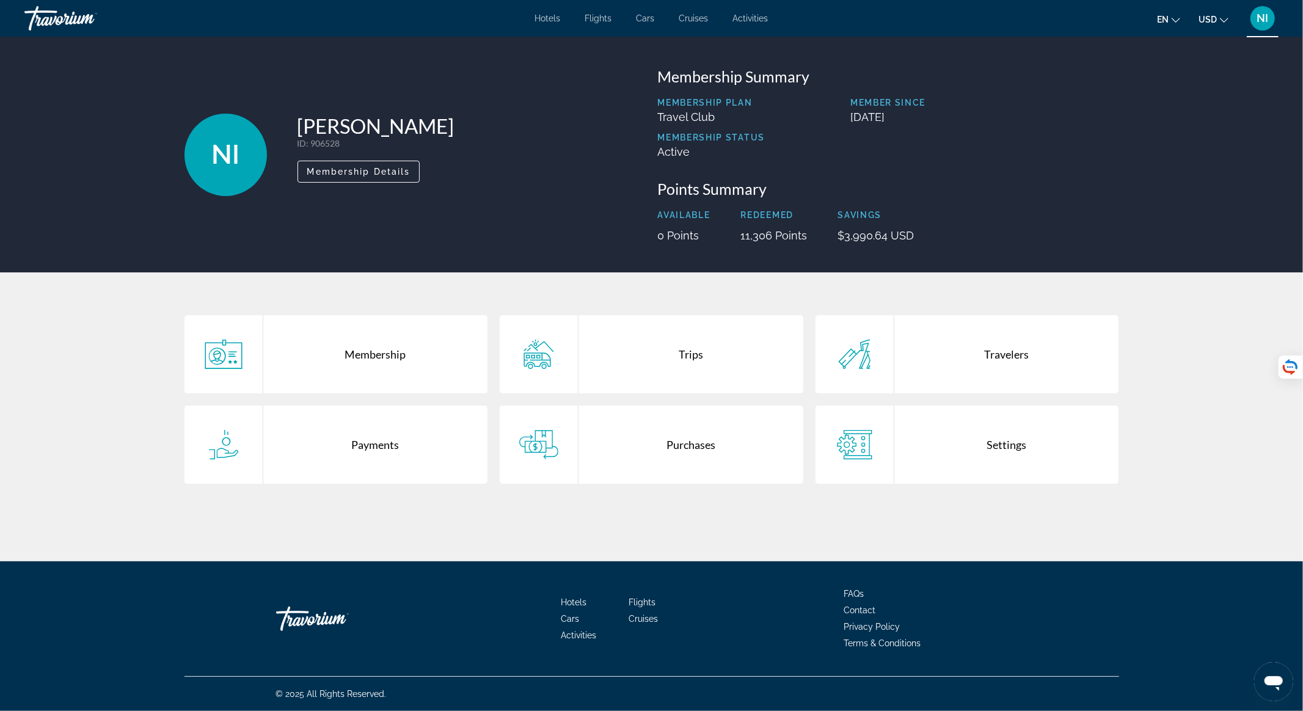
drag, startPoint x: 839, startPoint y: 242, endPoint x: 943, endPoint y: 241, distance: 104.5
click at [943, 241] on div "NI Nataliia Ilnytska ID : 906528 Secondary Member Membership Details Membership…" at bounding box center [651, 155] width 1303 height 236
